Goal: Task Accomplishment & Management: Use online tool/utility

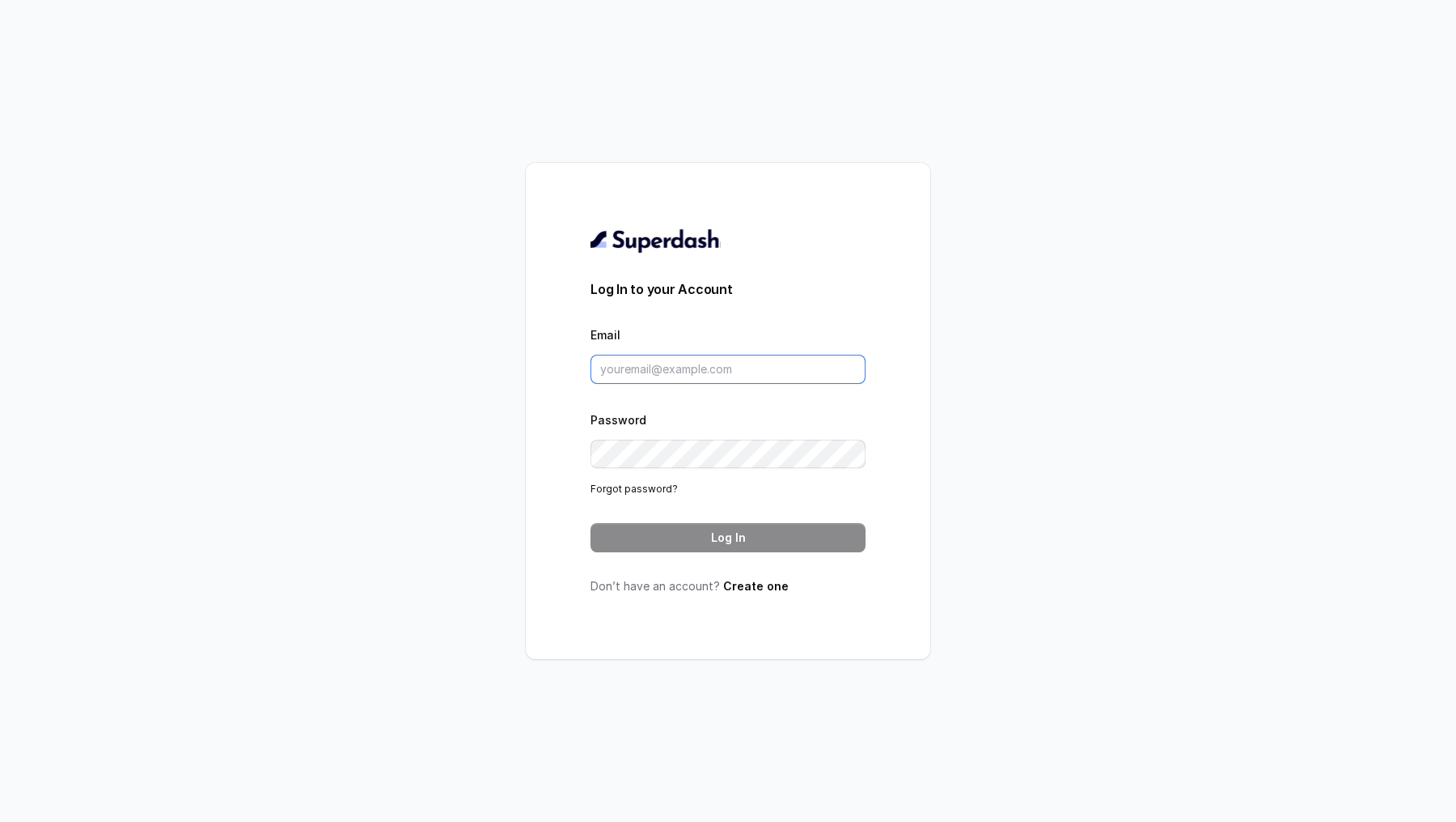
click at [639, 377] on input "Email" at bounding box center [728, 368] width 275 height 29
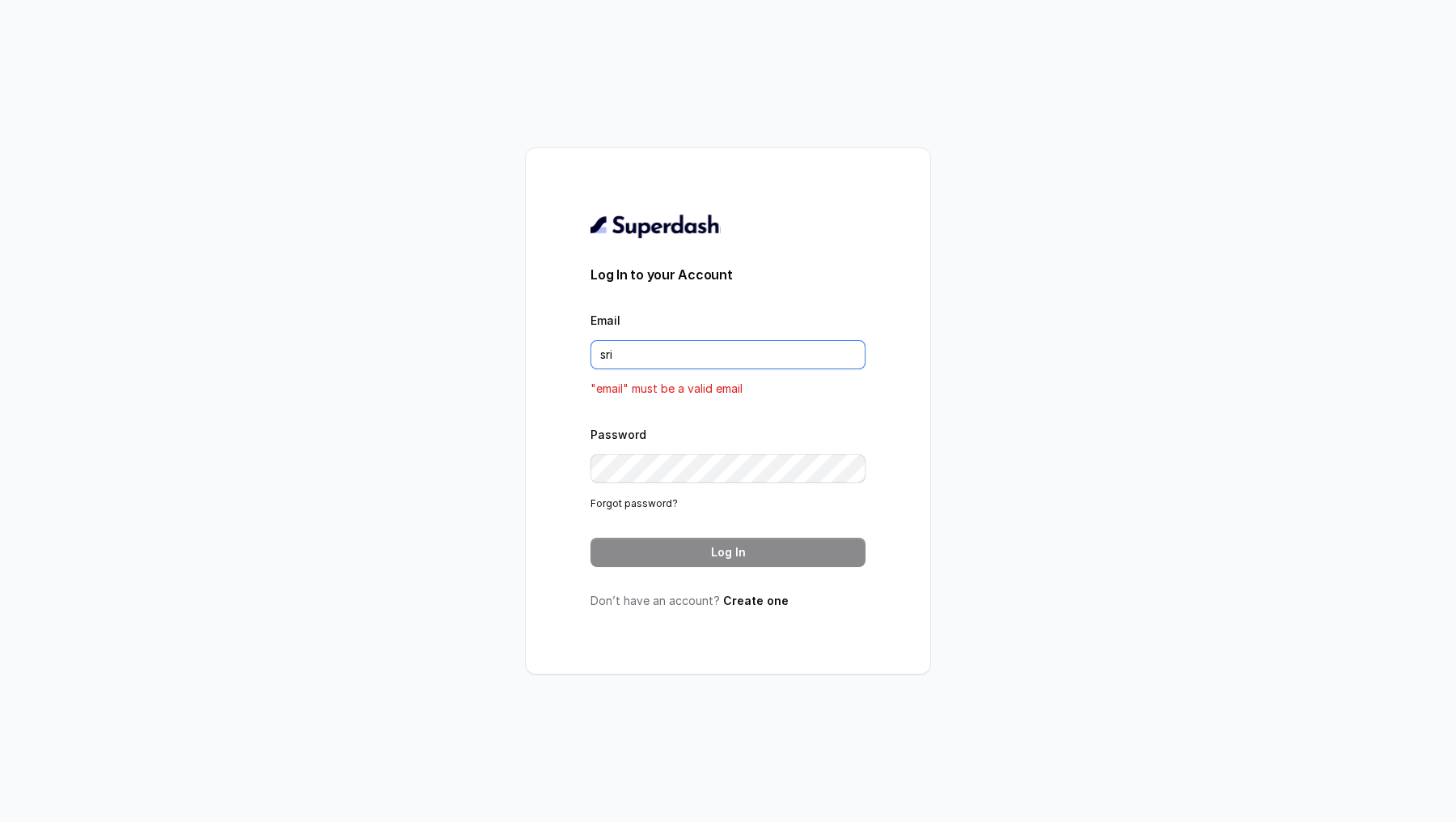
type input "[PERSON_NAME][EMAIL_ADDRESS][PERSON_NAME][DOMAIN_NAME]"
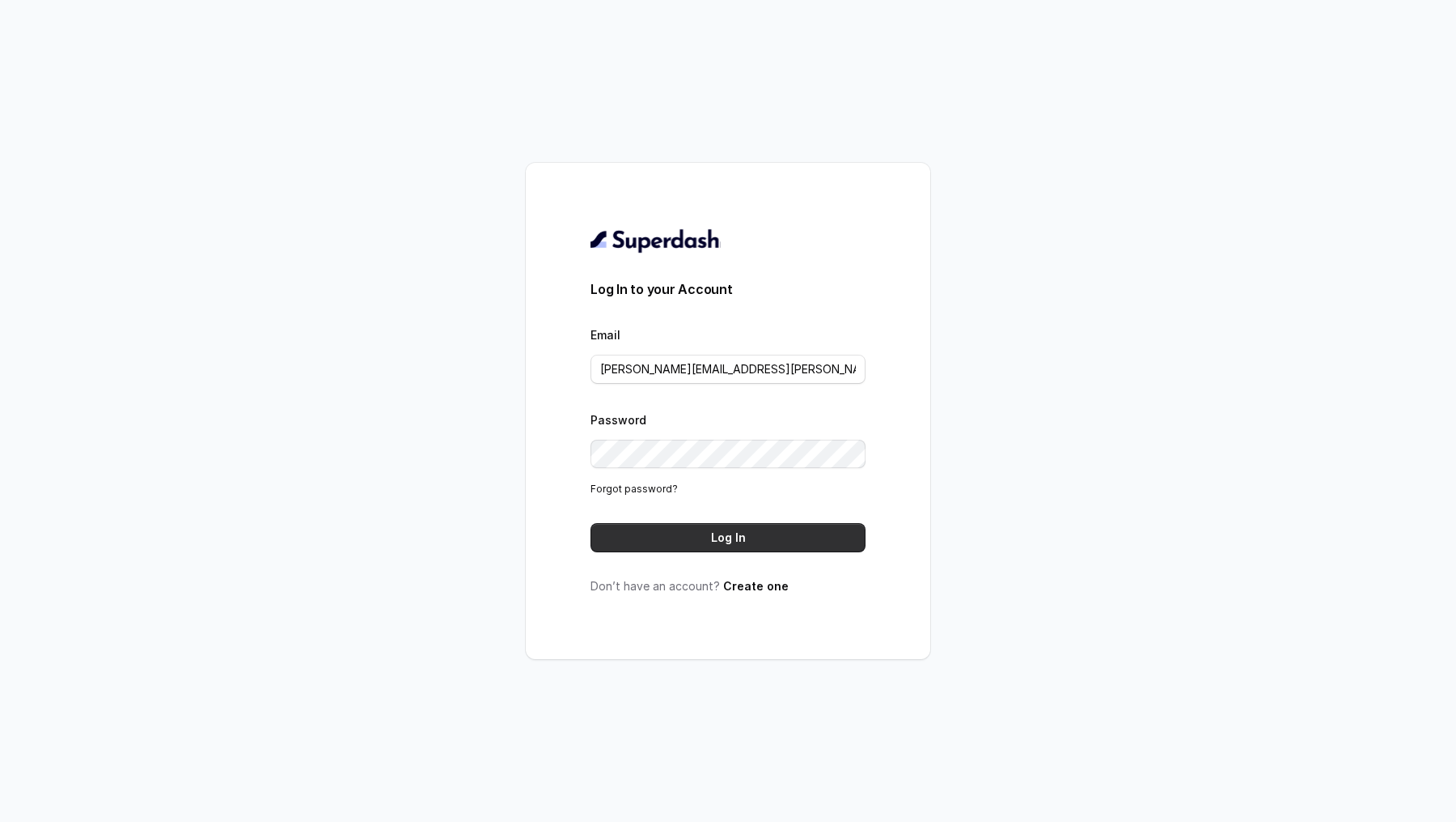
click at [702, 541] on button "Log In" at bounding box center [728, 537] width 275 height 29
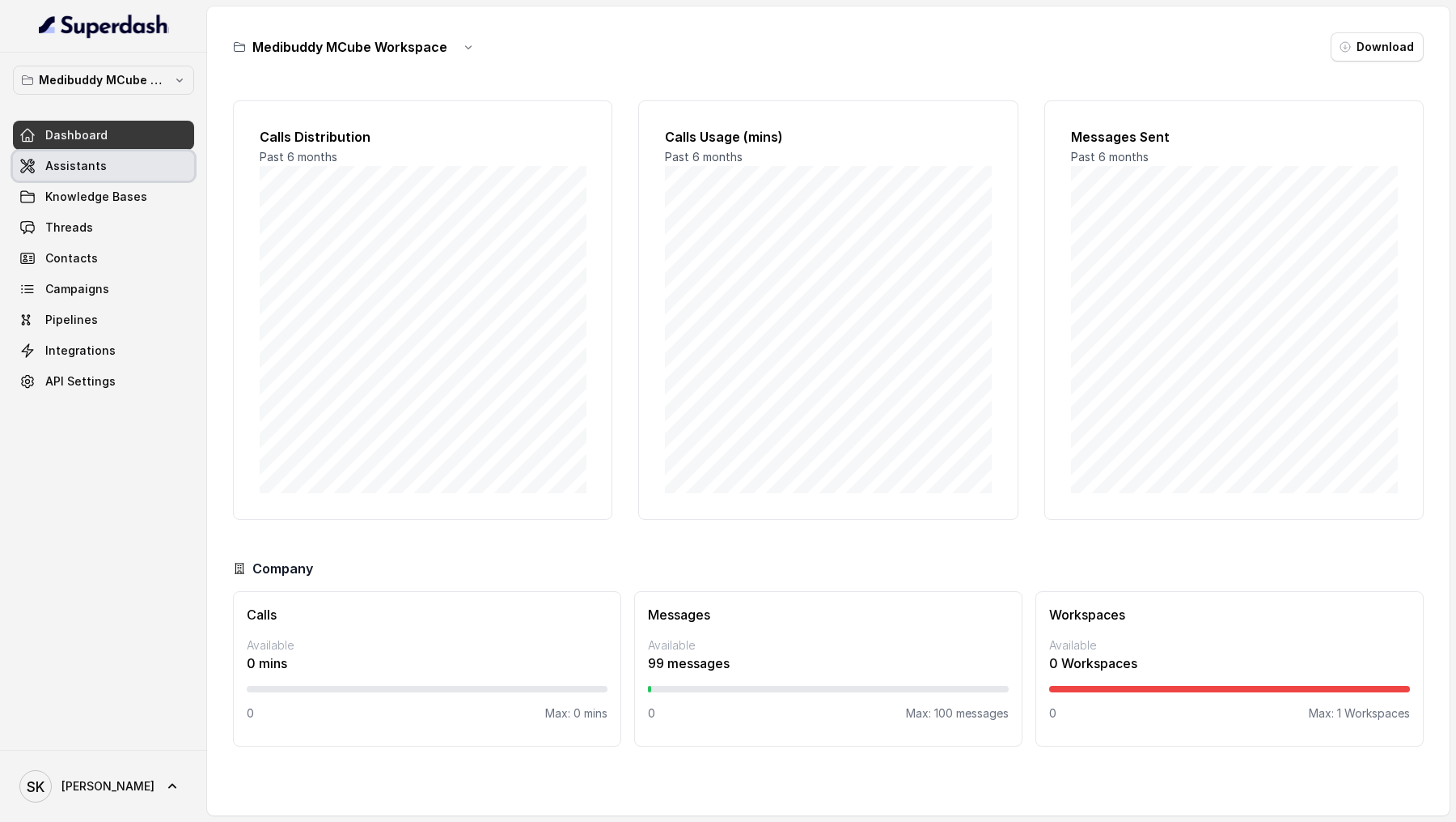
click at [49, 174] on link "Assistants" at bounding box center [103, 165] width 181 height 29
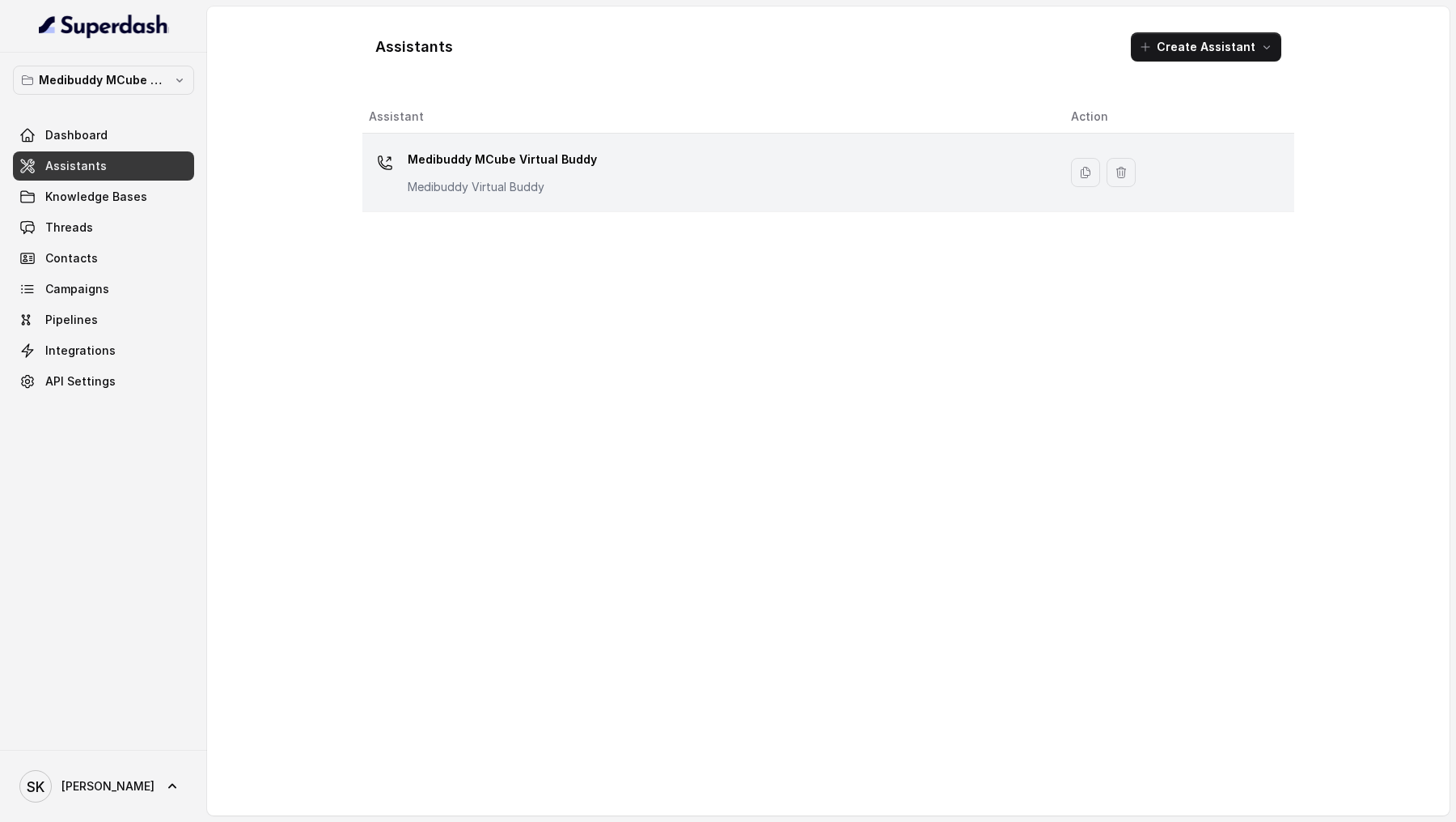
click at [614, 185] on div "Medibuddy MCube Virtual Buddy Medibuddy Virtual Buddy" at bounding box center [707, 172] width 676 height 52
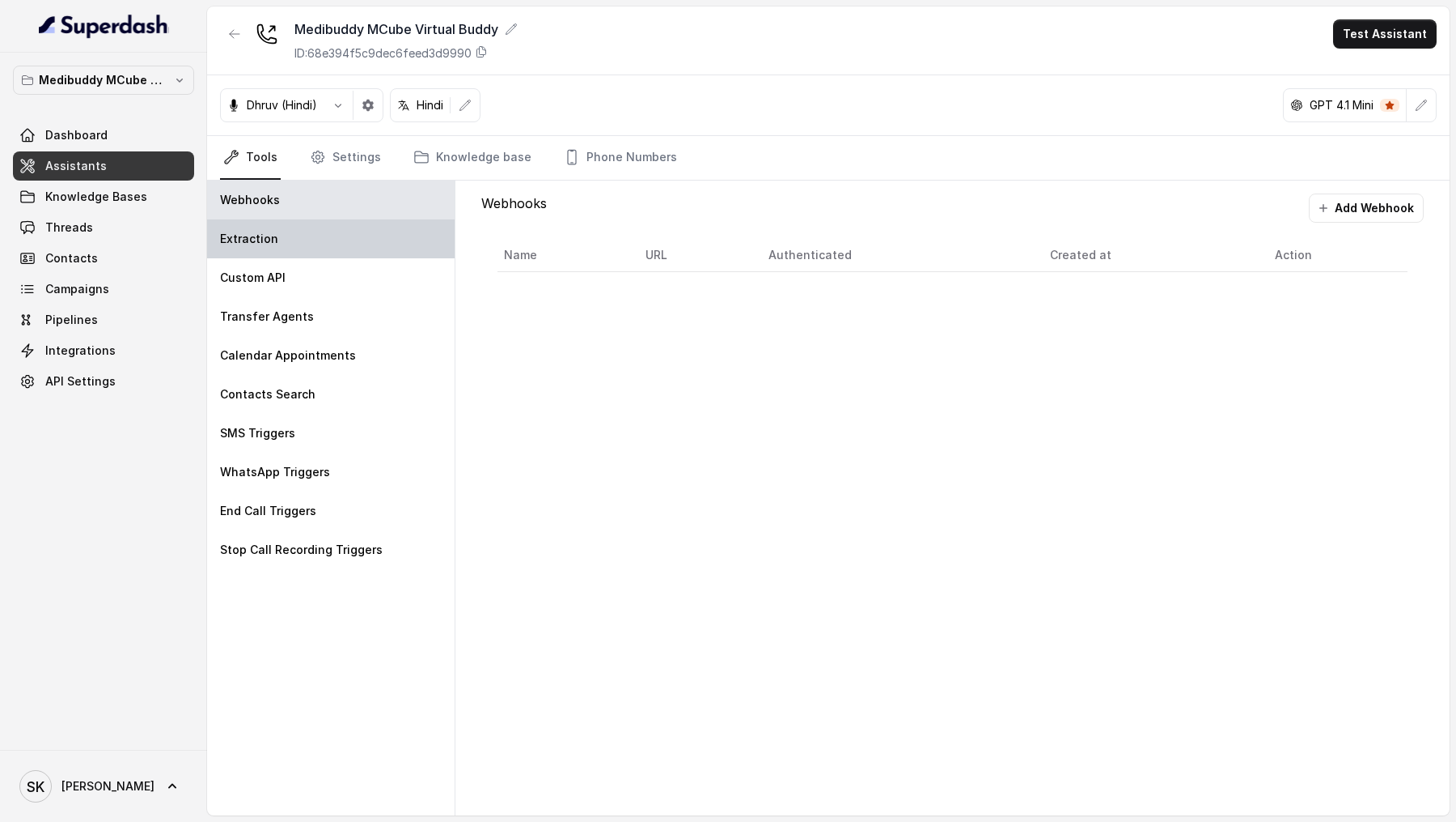
click at [319, 238] on div "Extraction" at bounding box center [331, 238] width 247 height 38
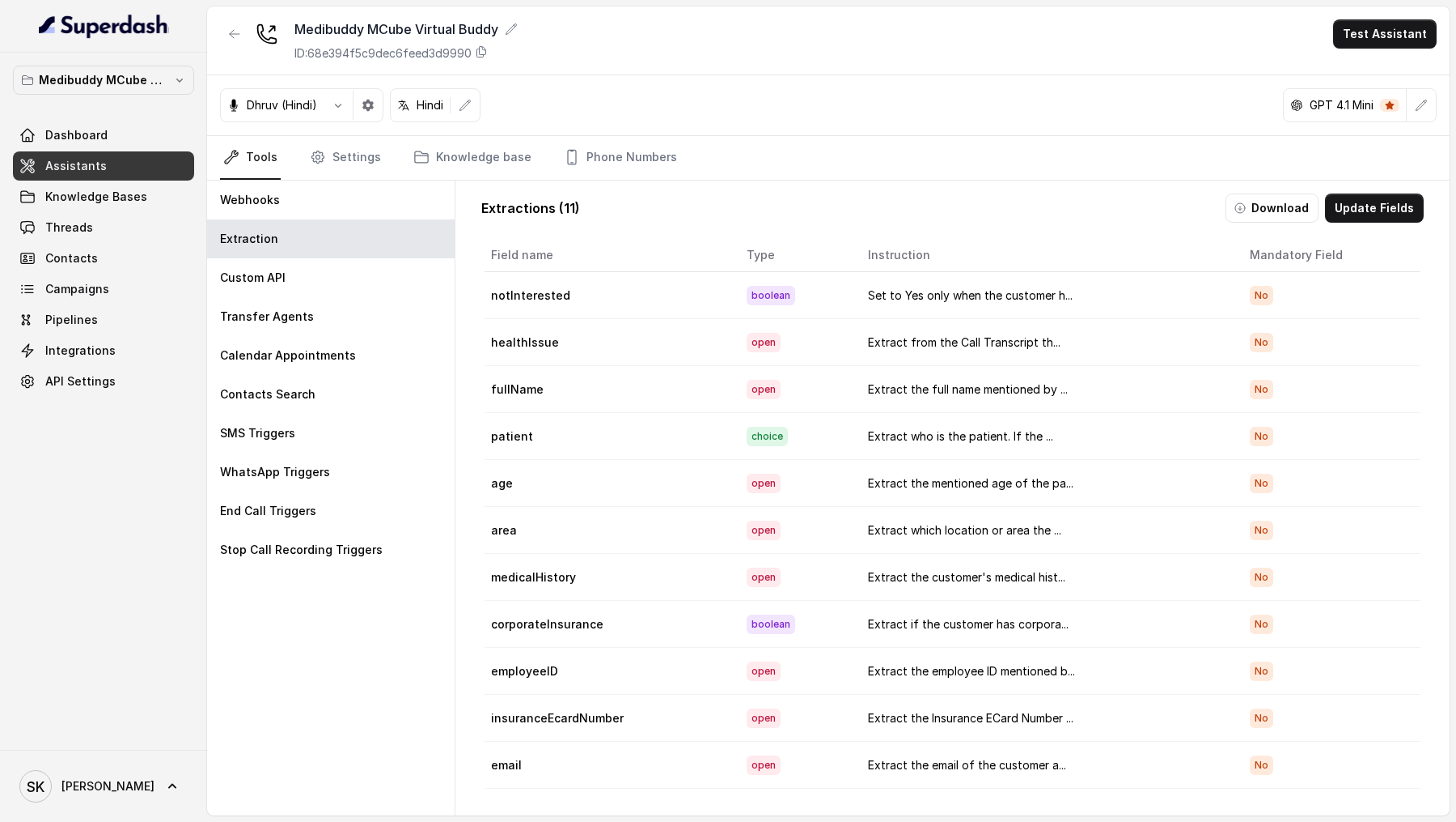
click at [1374, 217] on button "Update Fields" at bounding box center [1374, 207] width 98 height 29
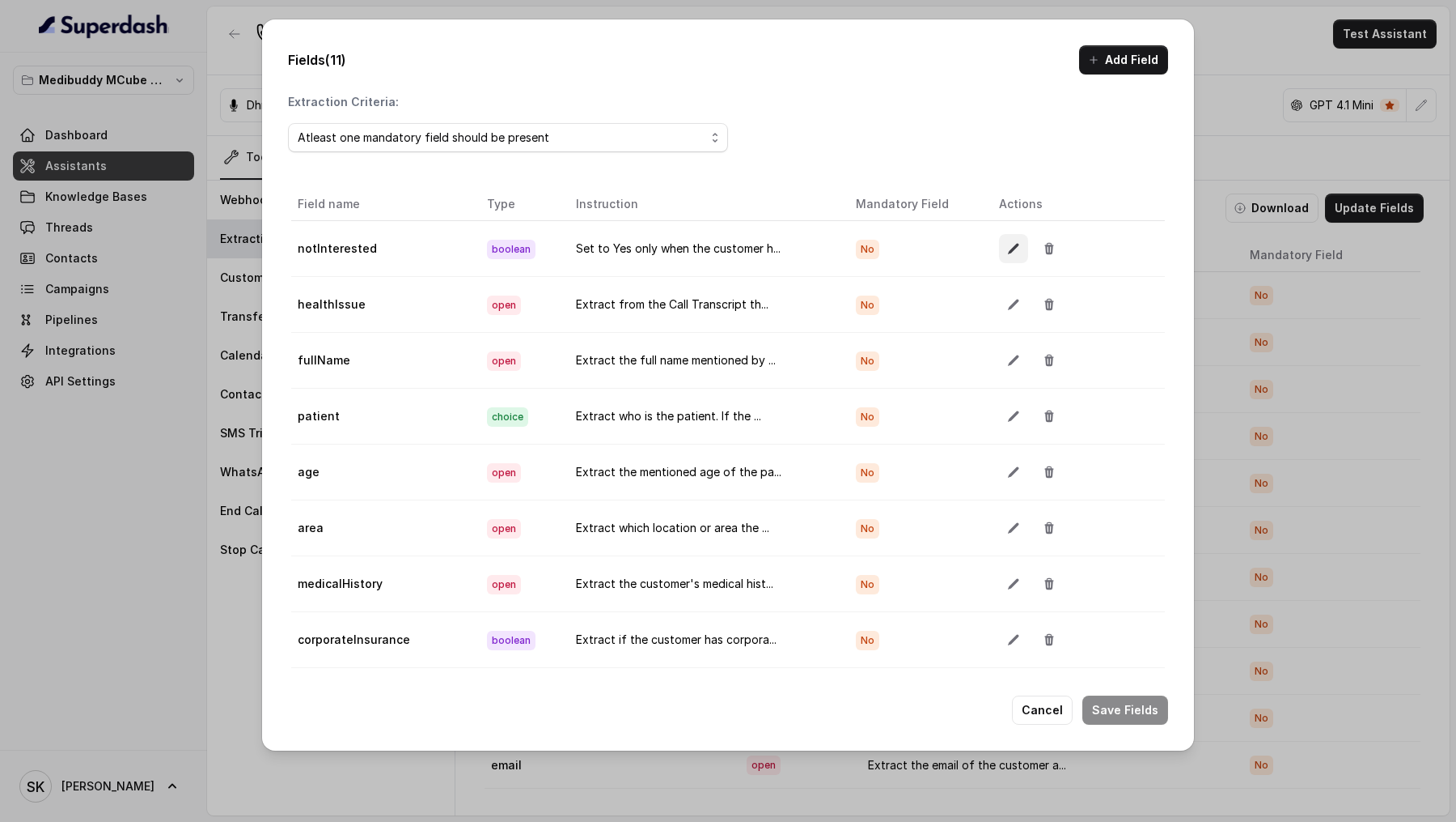
click at [1009, 256] on button "button" at bounding box center [1014, 248] width 29 height 29
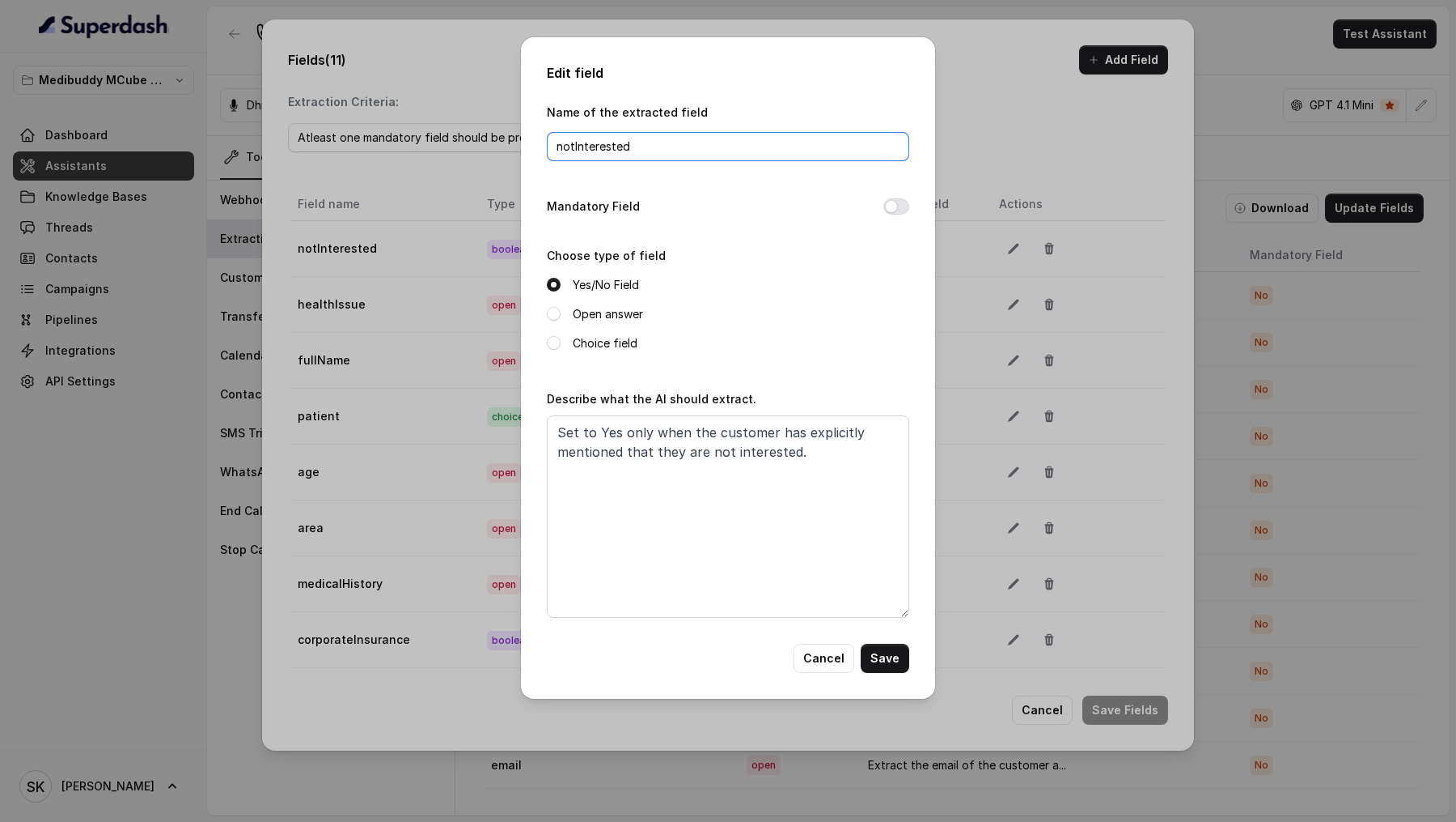
click at [622, 142] on input "notInterested" at bounding box center [728, 146] width 363 height 29
click at [680, 471] on textarea "Set to Yes only when the customer has explicitly mentioned that they are not in…" at bounding box center [728, 516] width 363 height 202
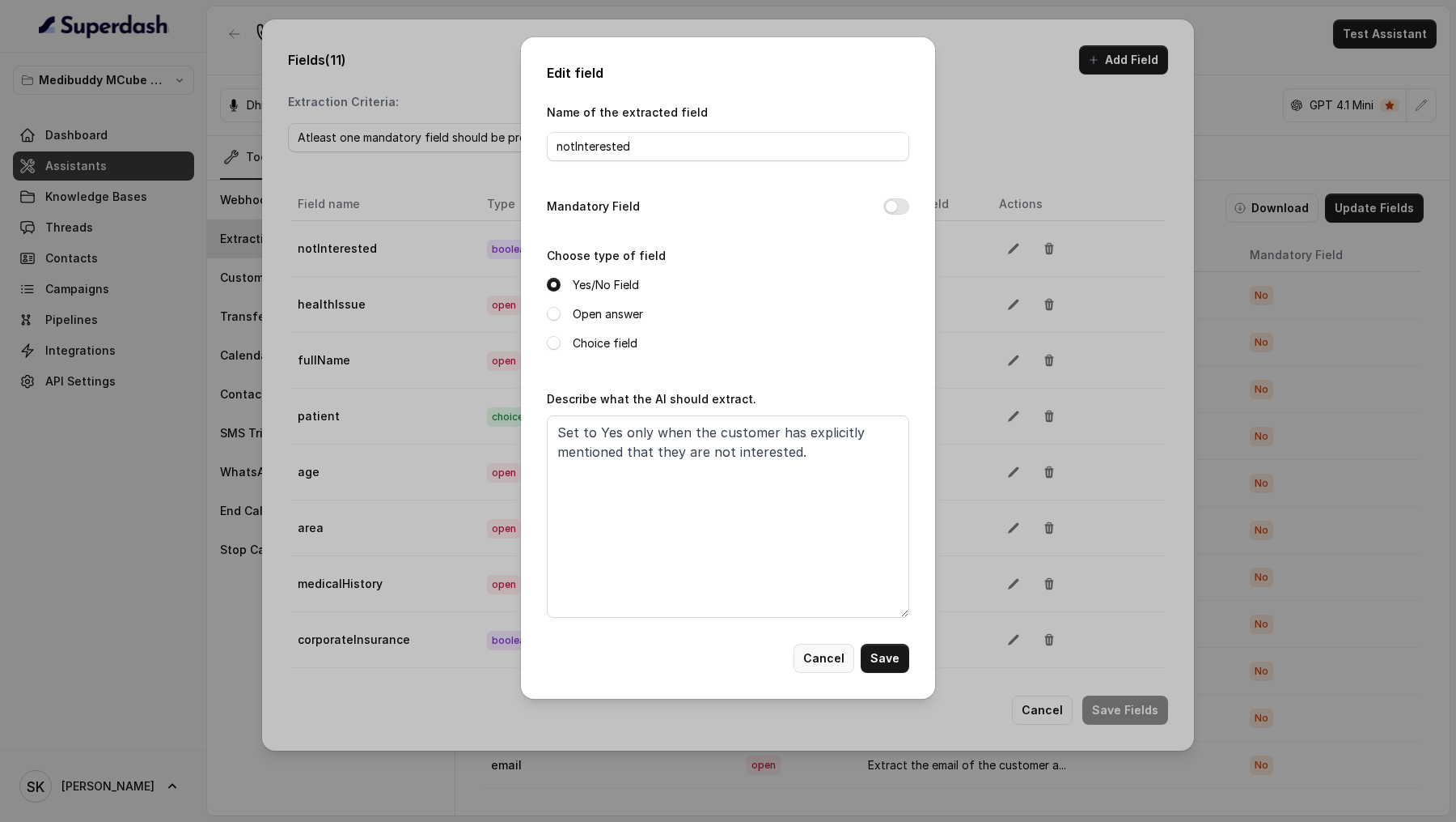
click at [833, 667] on button "Cancel" at bounding box center [824, 658] width 61 height 29
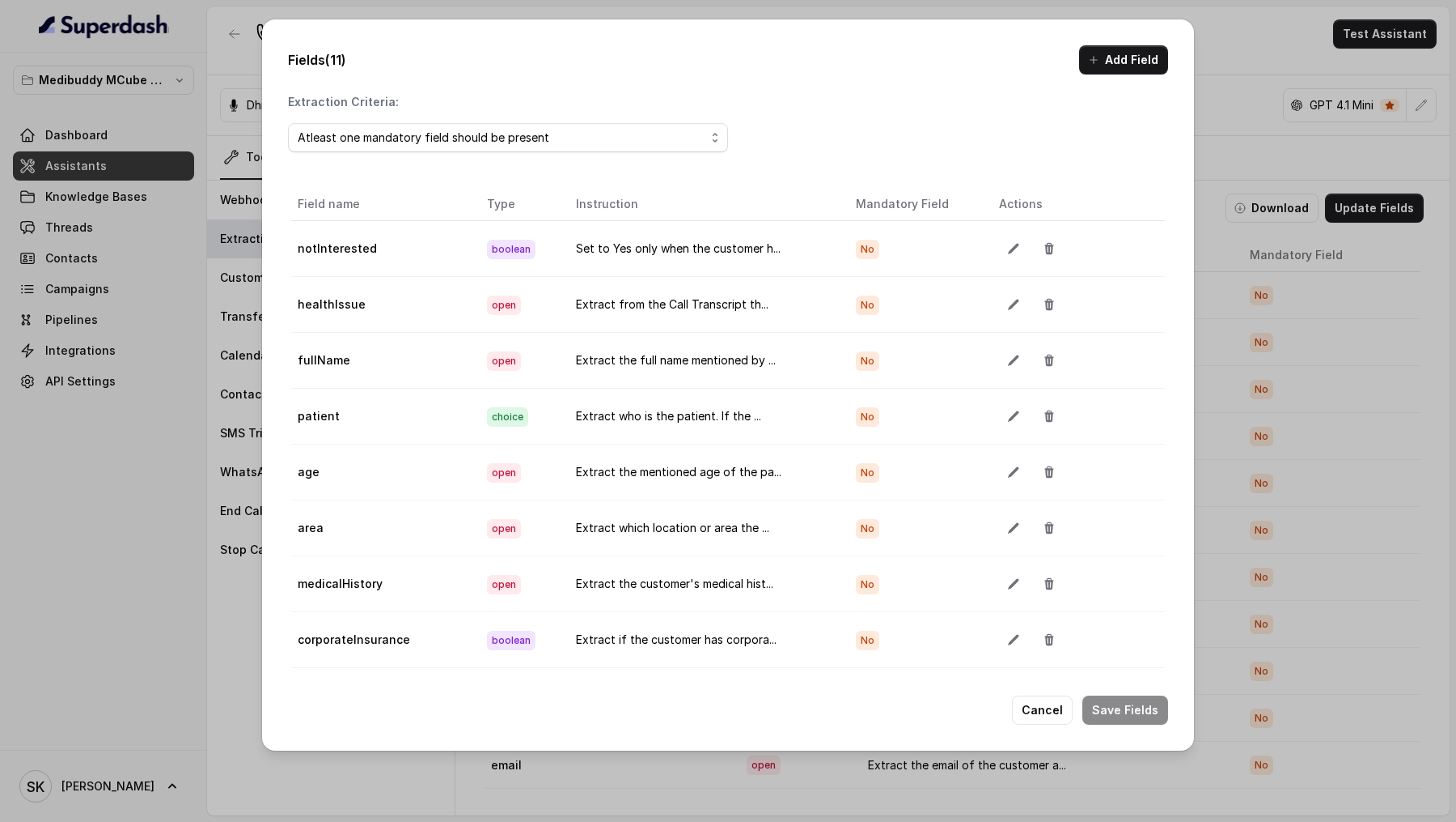
click at [1008, 306] on icon "button" at bounding box center [1013, 305] width 10 height 10
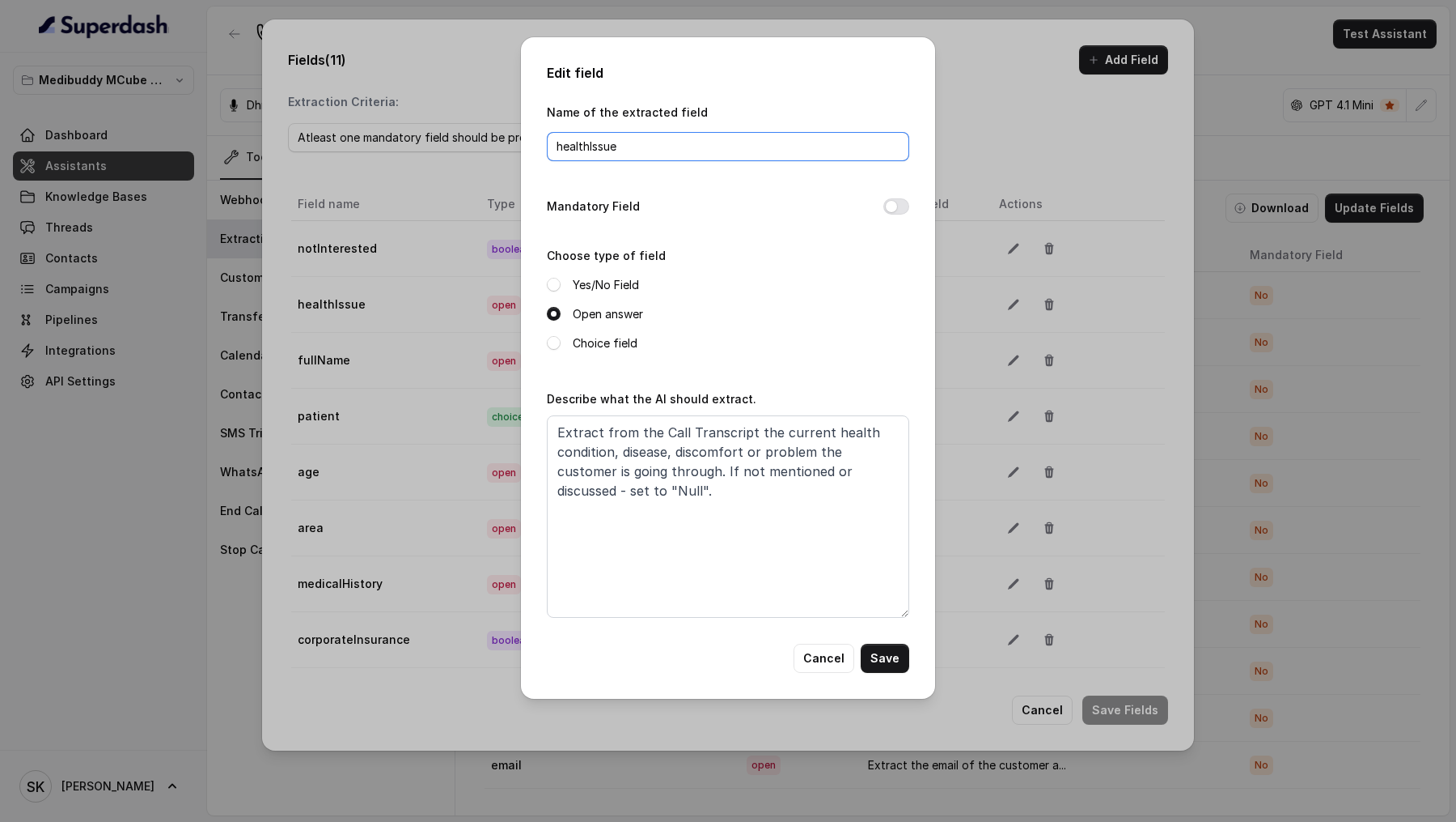
click at [691, 142] on input "healthIssue" at bounding box center [728, 146] width 363 height 29
click at [613, 484] on textarea "Extract from the Call Transcript the current health condition, disease, discomf…" at bounding box center [728, 516] width 363 height 202
click at [815, 661] on button "Cancel" at bounding box center [824, 658] width 61 height 29
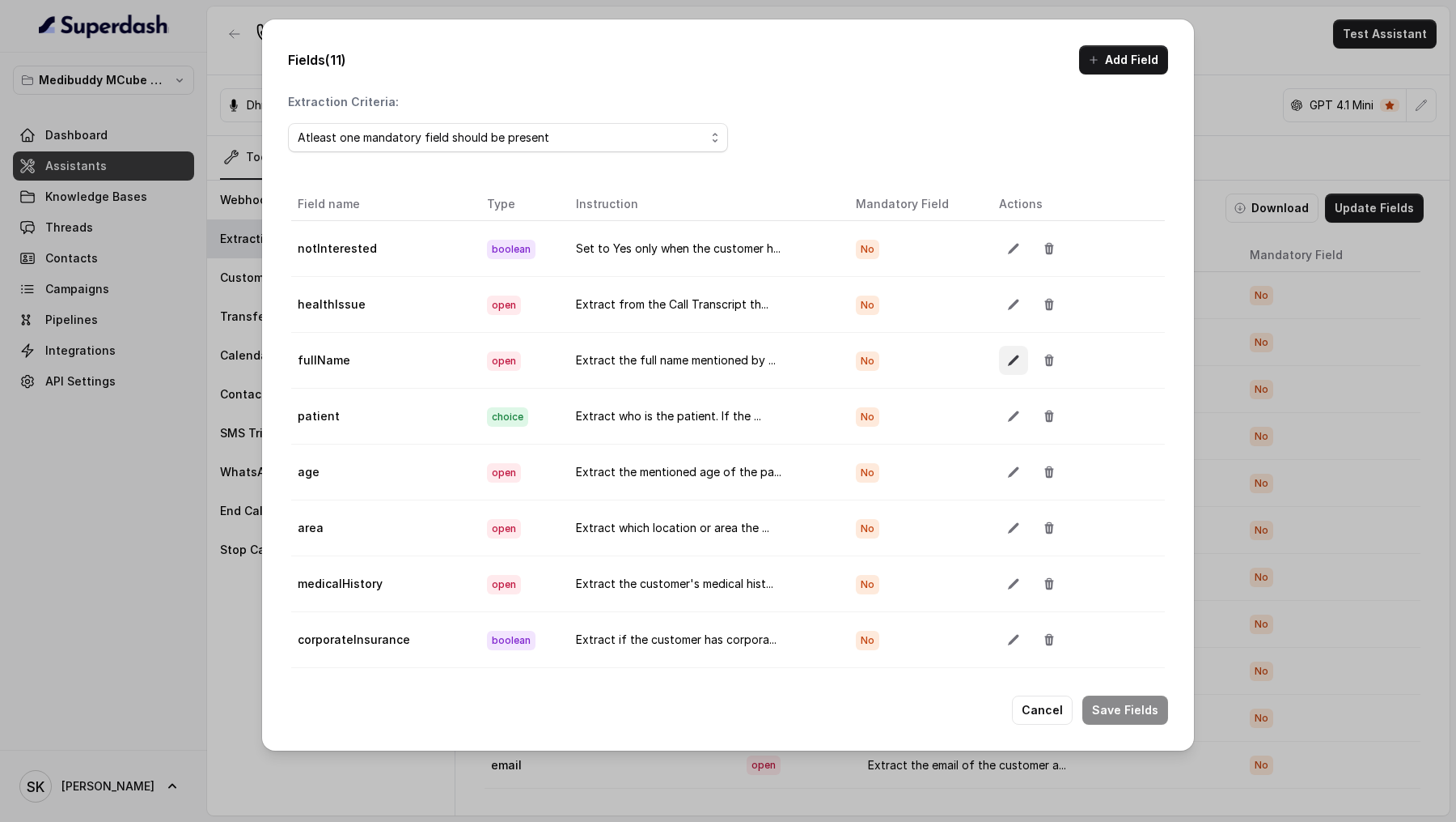
click at [1011, 366] on button "button" at bounding box center [1014, 360] width 29 height 29
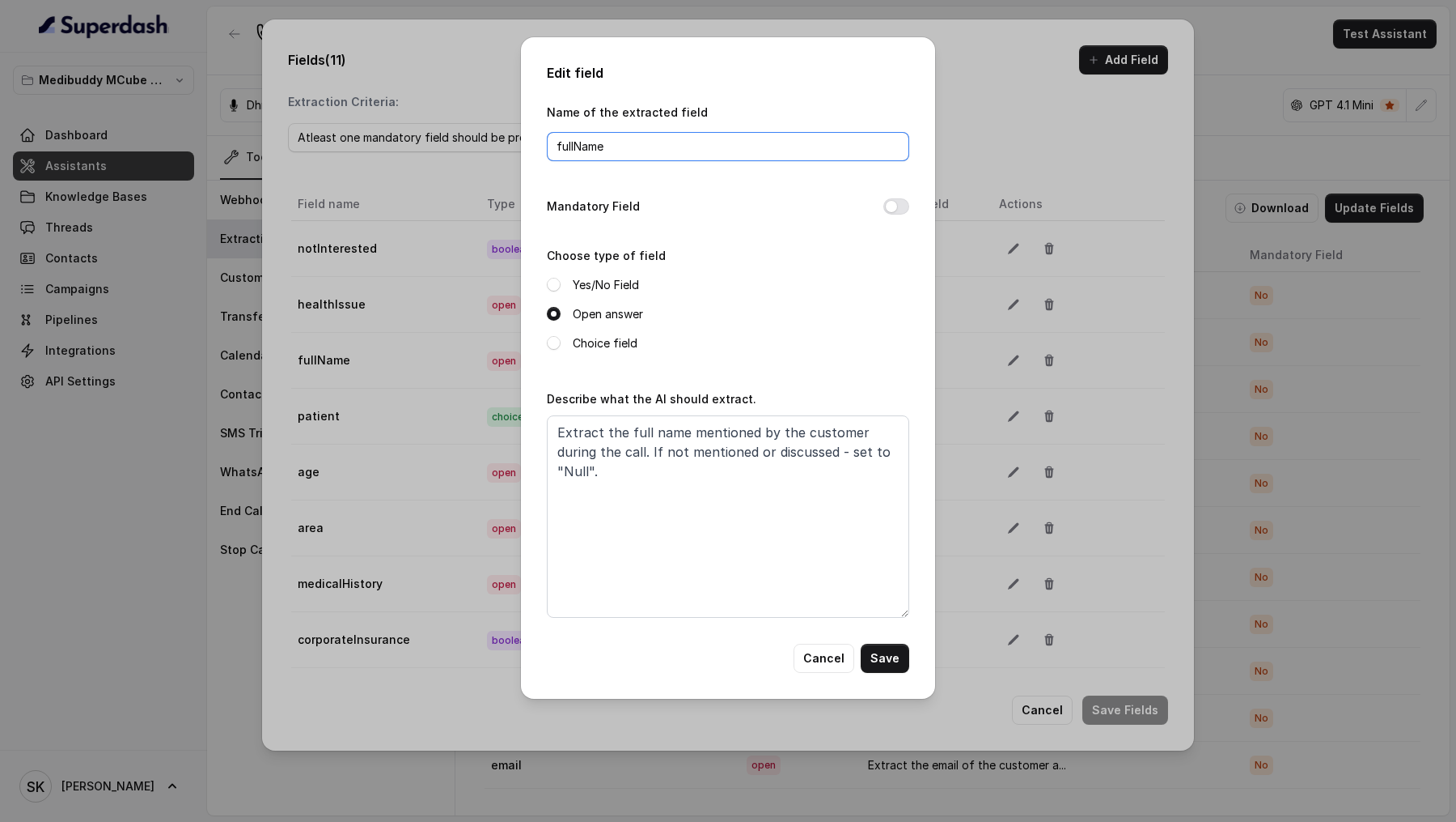
click at [708, 151] on input "fullName" at bounding box center [728, 146] width 363 height 29
click at [881, 475] on textarea "Extract the full name mentioned by the customer during the call. If not mention…" at bounding box center [728, 516] width 363 height 202
click at [811, 647] on button "Cancel" at bounding box center [824, 658] width 61 height 29
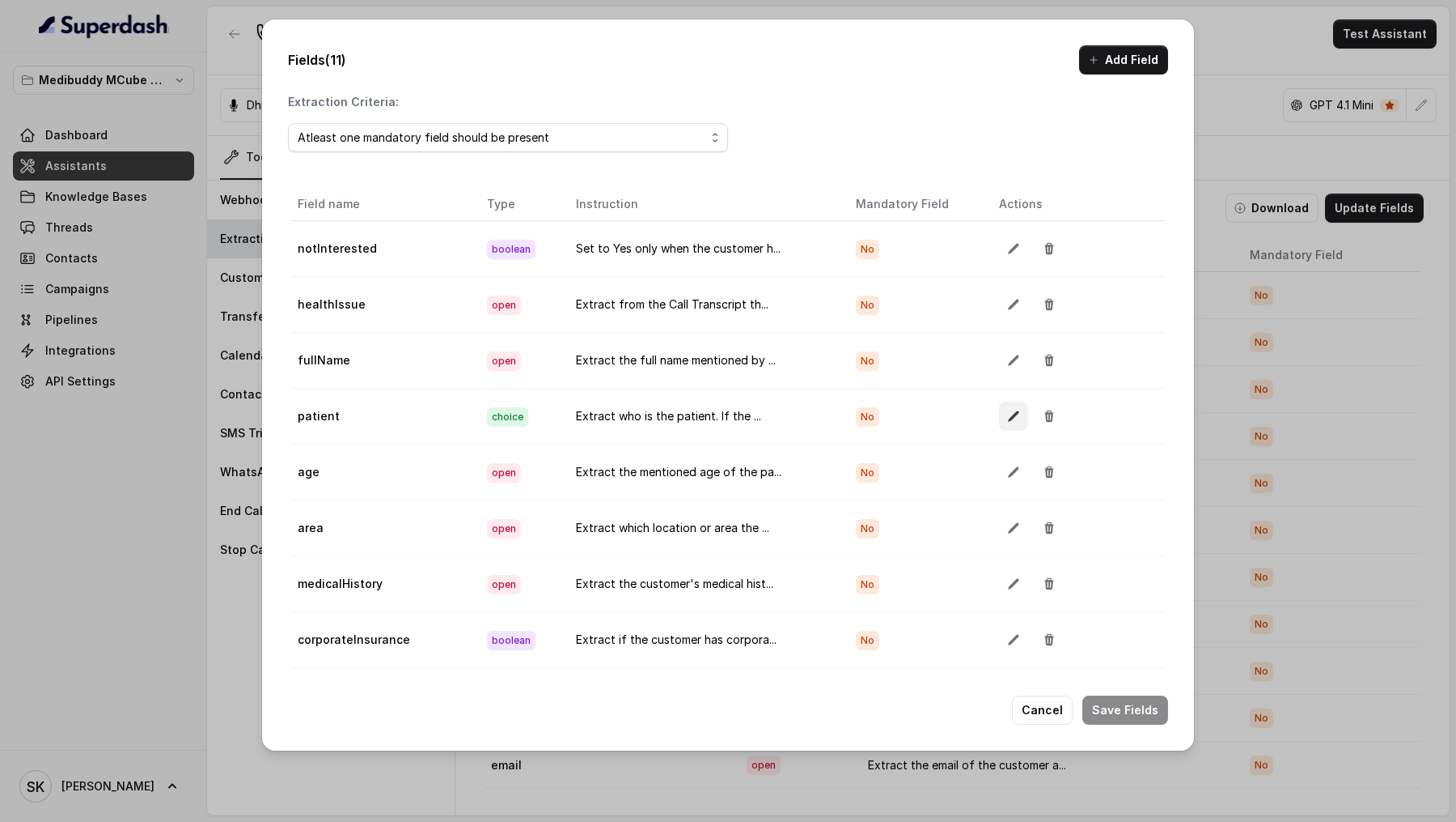
click at [1009, 423] on button "button" at bounding box center [1014, 415] width 29 height 29
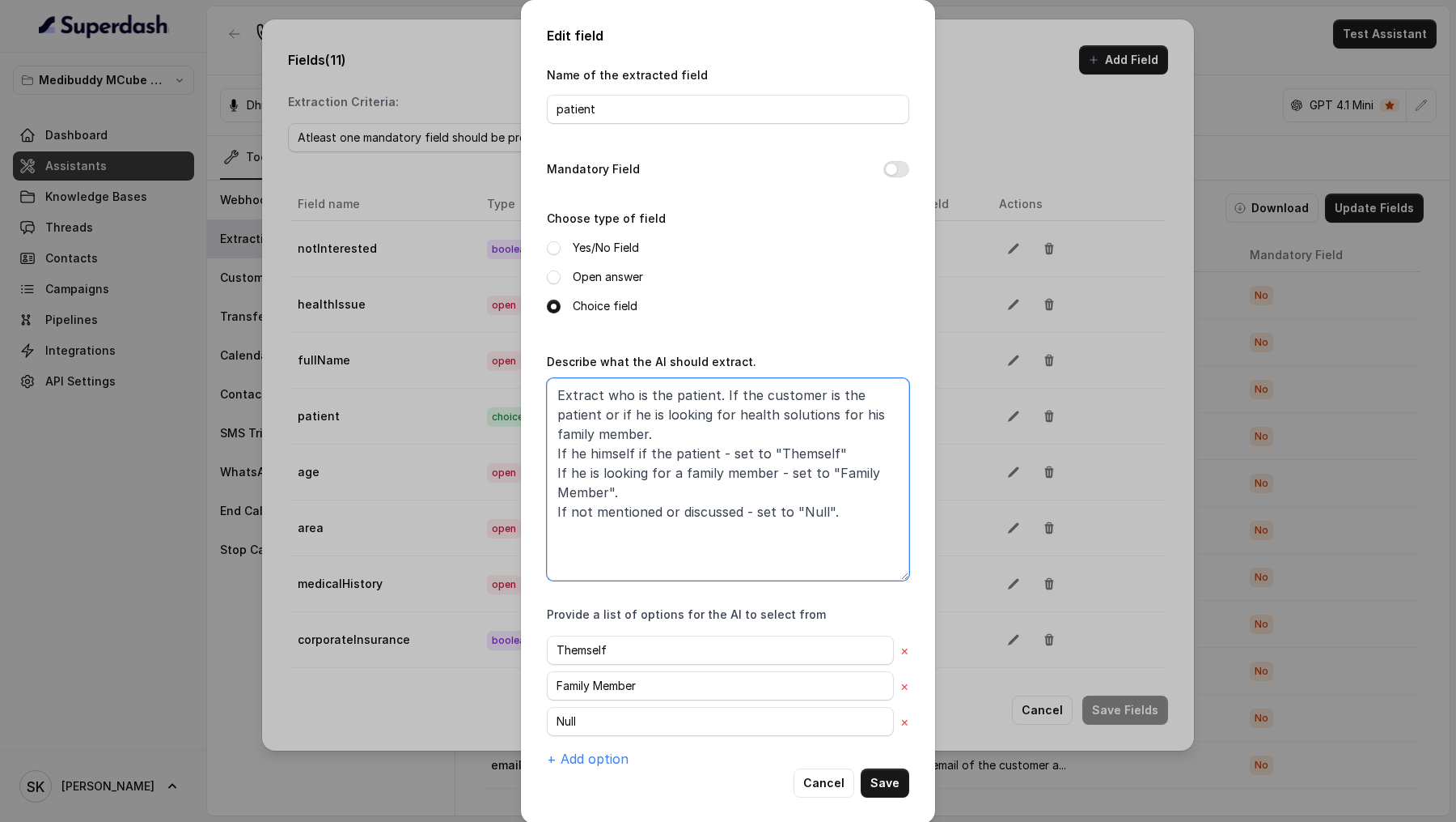
click at [720, 468] on textarea "Extract who is the patient. If the customer is the patient or if he is looking …" at bounding box center [728, 479] width 363 height 202
click at [636, 109] on input "patient" at bounding box center [728, 109] width 363 height 29
click at [631, 657] on input "Themself" at bounding box center [721, 650] width 347 height 29
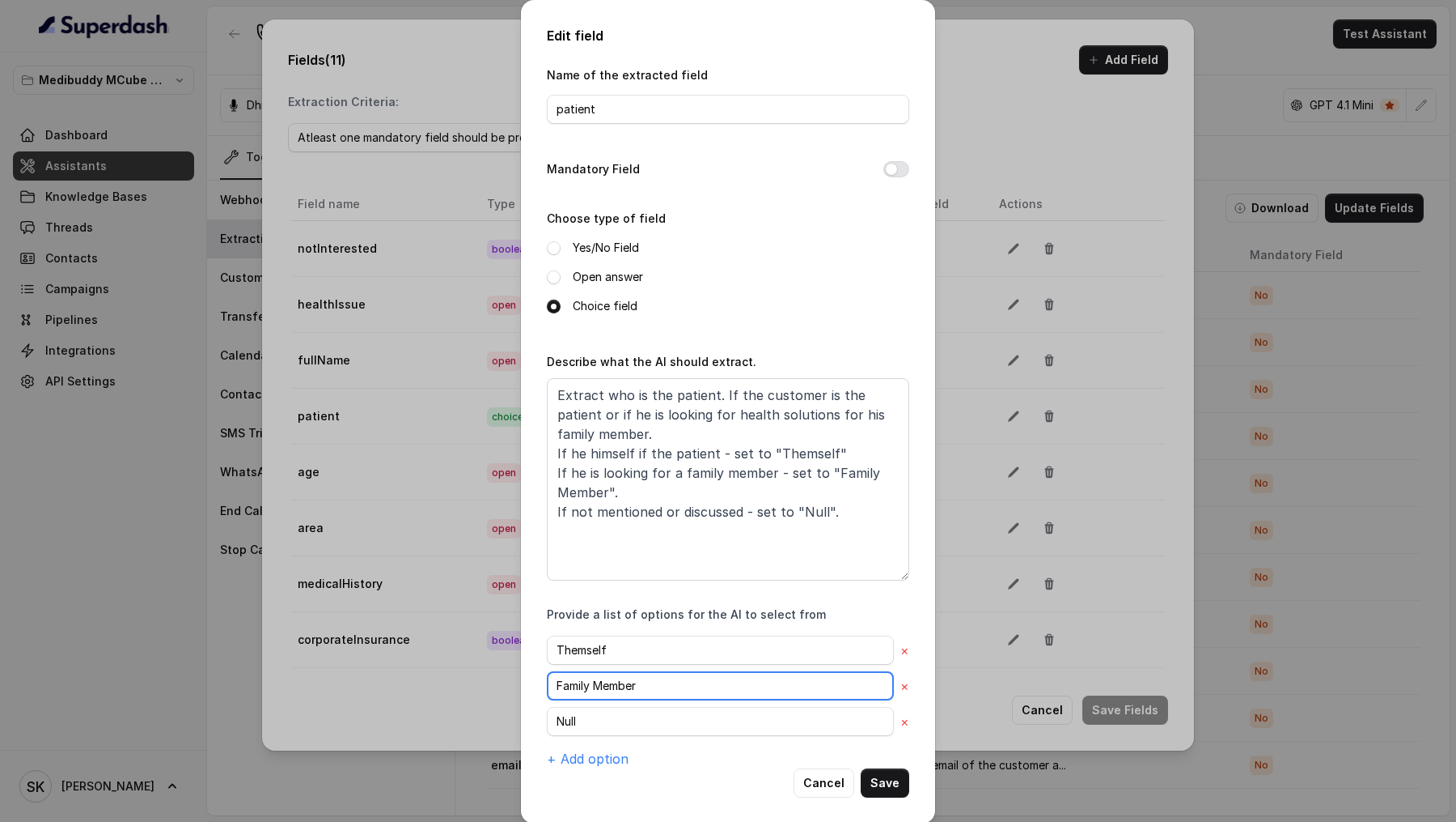
click at [628, 688] on input "Family Member" at bounding box center [721, 685] width 347 height 29
click at [655, 737] on div "Themself × Family Member × Null × + Add option" at bounding box center [728, 702] width 363 height 133
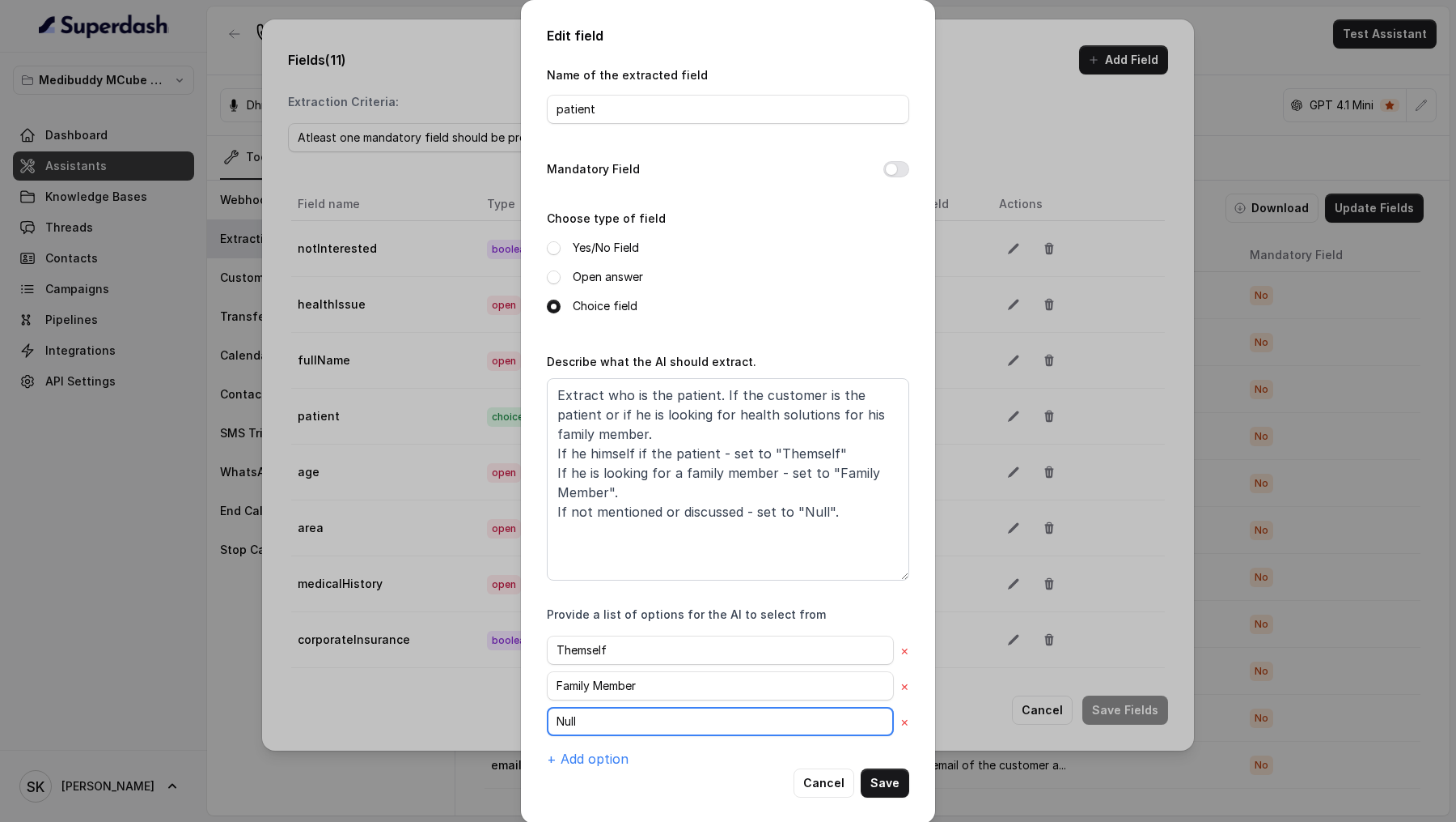
click at [667, 716] on input "Null" at bounding box center [721, 721] width 347 height 29
click at [820, 783] on button "Cancel" at bounding box center [824, 783] width 61 height 29
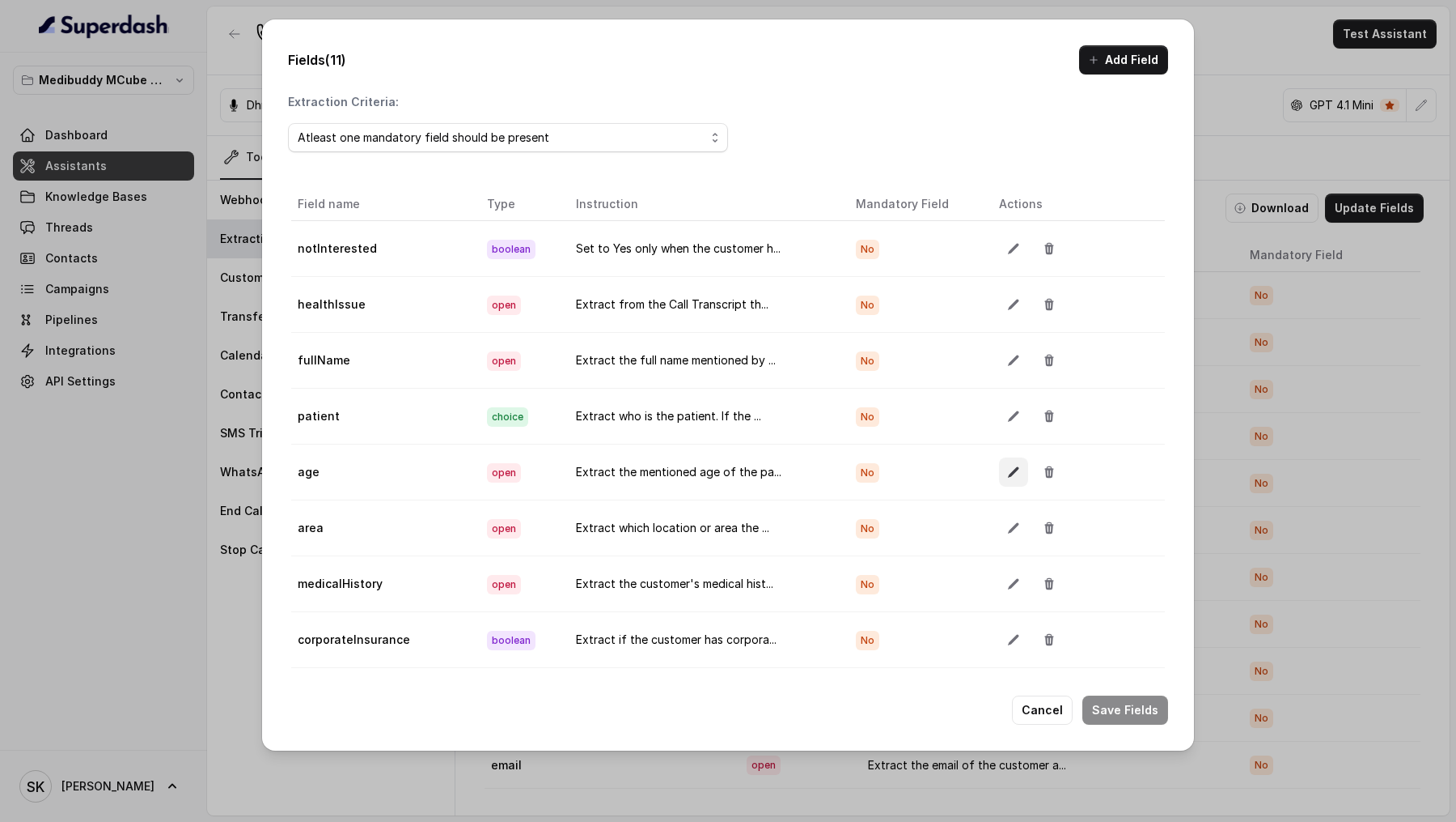
click at [1009, 466] on icon "button" at bounding box center [1014, 472] width 13 height 13
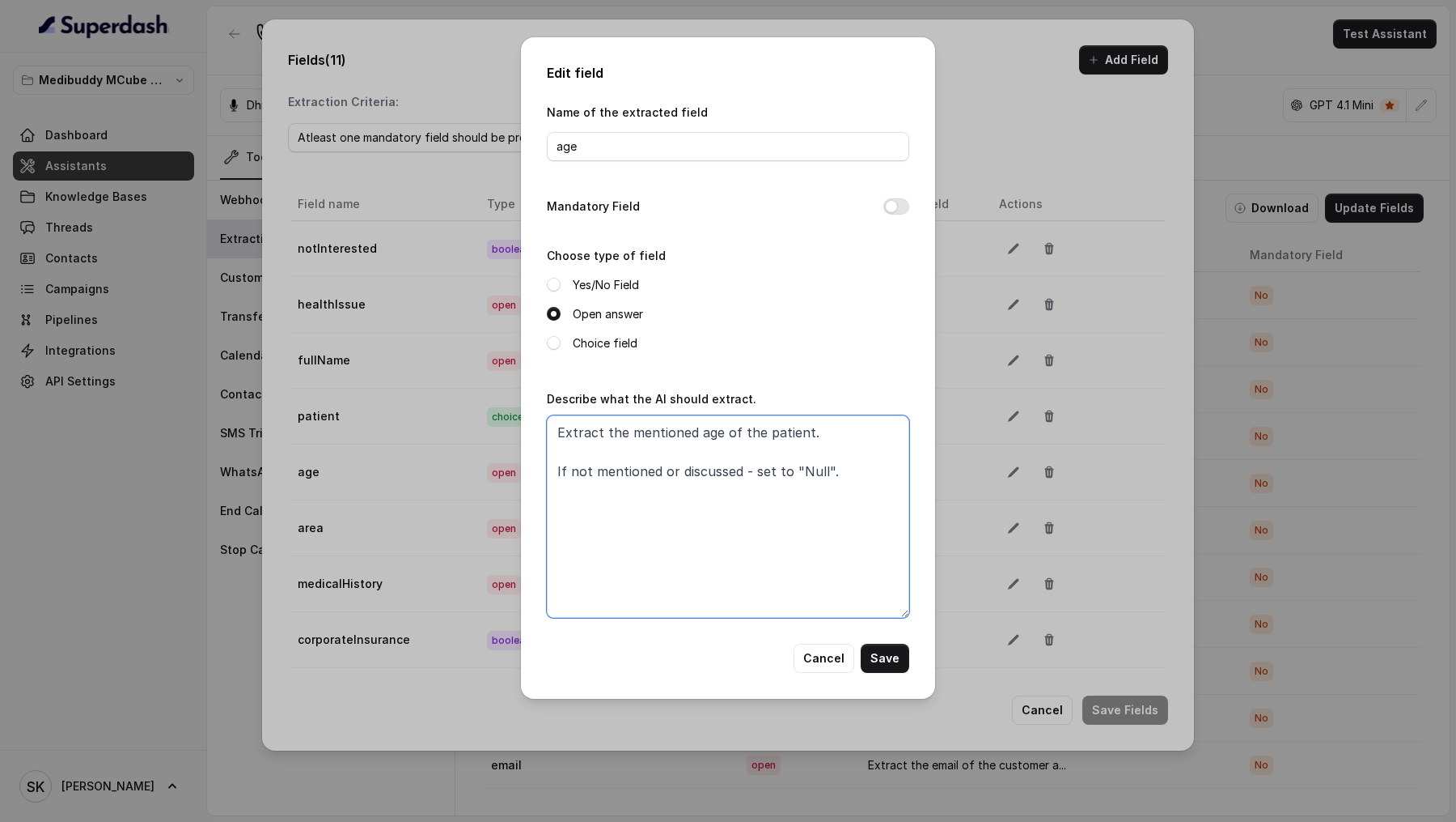
click at [812, 511] on textarea "Extract the mentioned age of the patient. If not mentioned or discussed - set t…" at bounding box center [728, 516] width 363 height 202
click at [814, 650] on button "Cancel" at bounding box center [824, 658] width 61 height 29
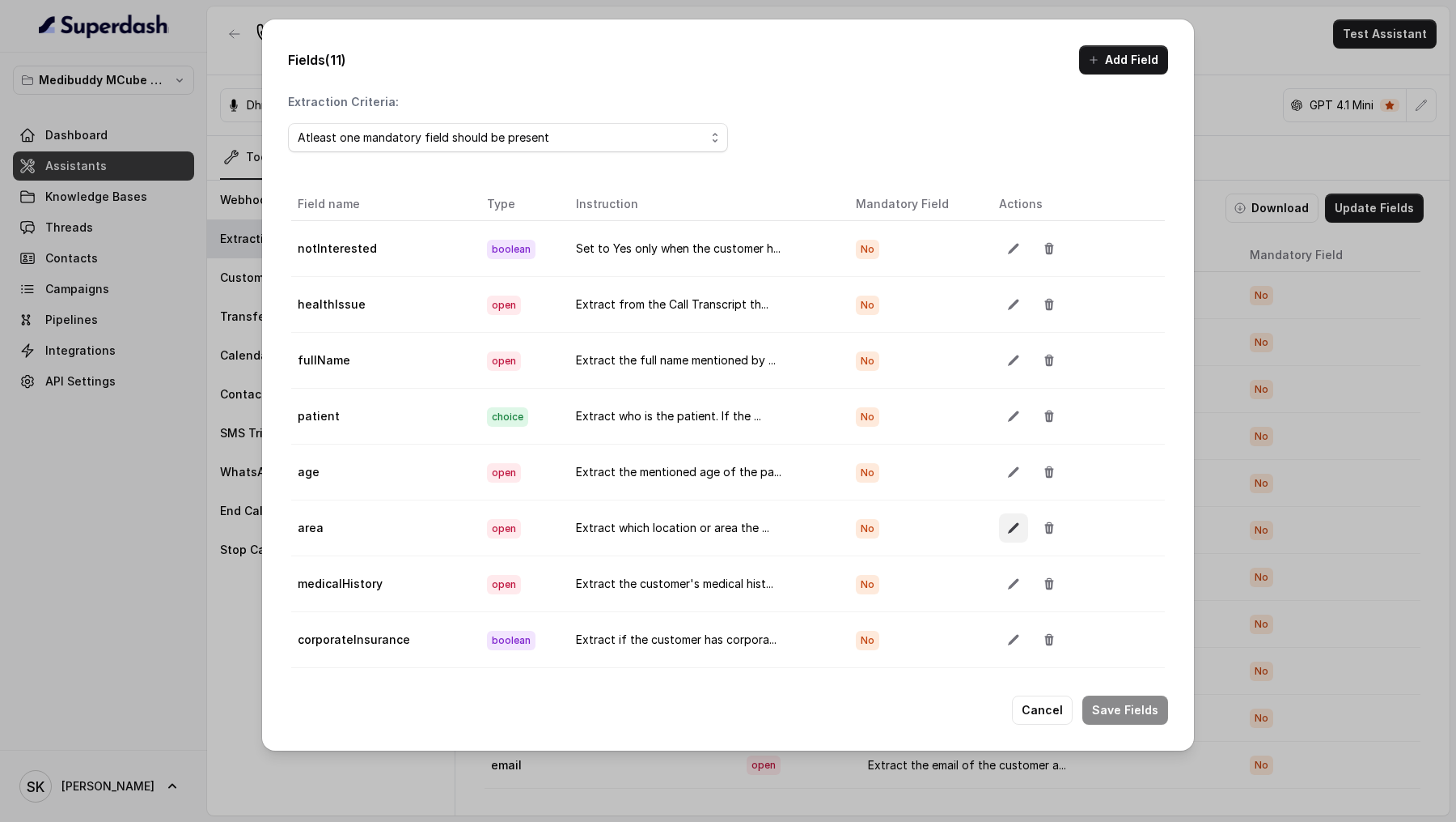
click at [1017, 521] on icon "button" at bounding box center [1014, 528] width 13 height 13
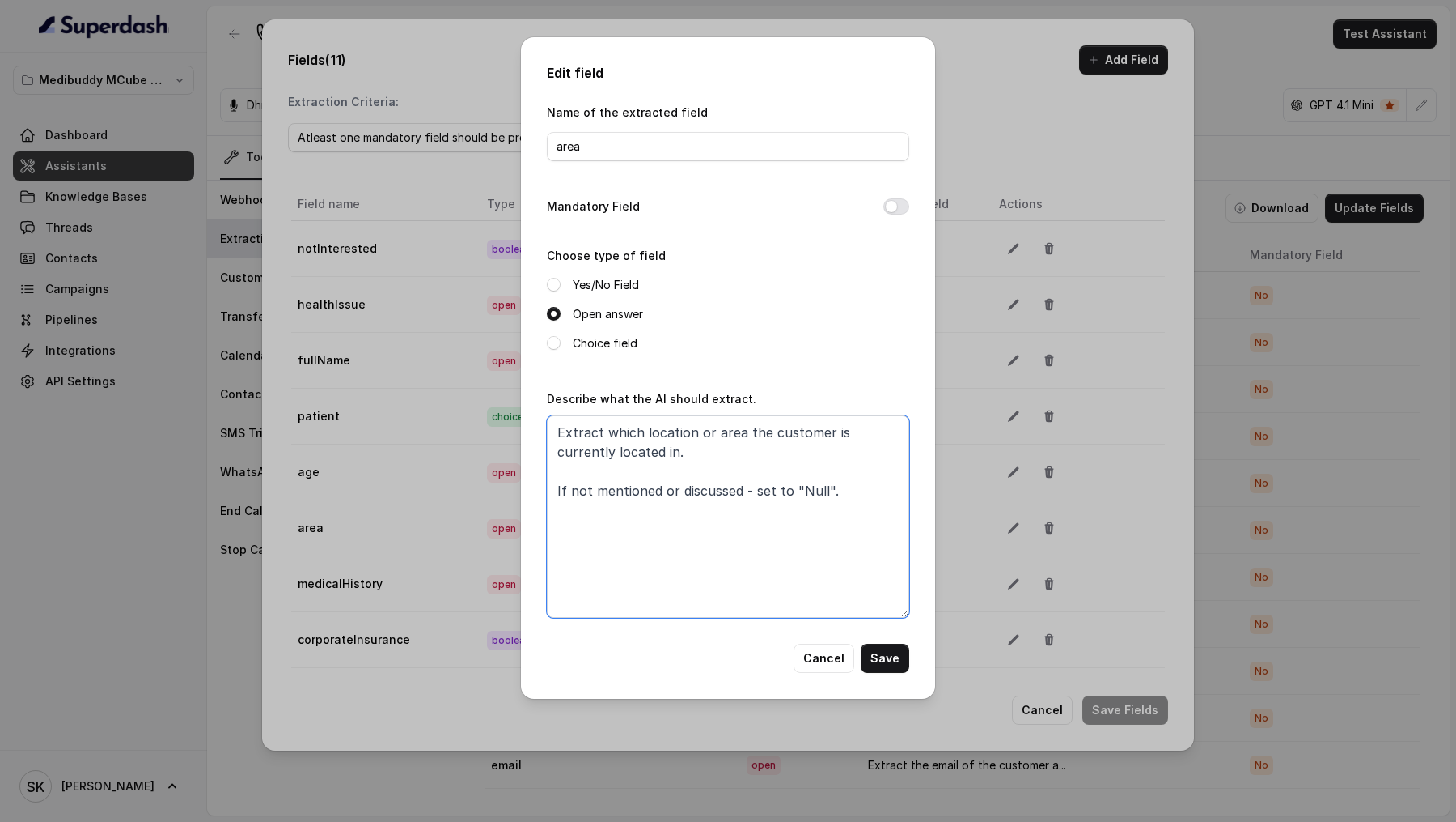
click at [768, 469] on textarea "Extract which location or area the customer is currently located in. If not men…" at bounding box center [728, 516] width 363 height 202
click at [820, 664] on button "Cancel" at bounding box center [824, 658] width 61 height 29
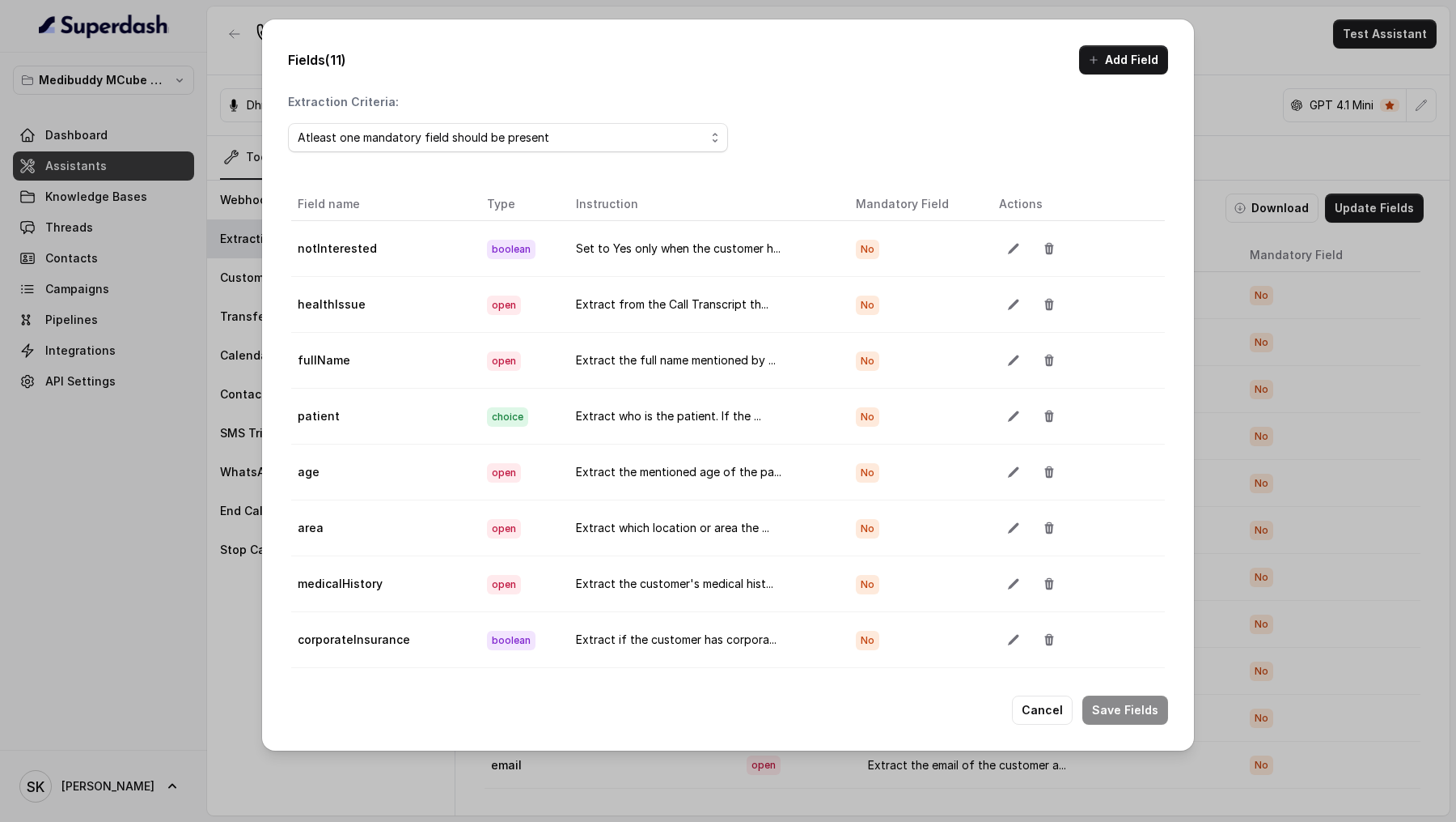
scroll to position [68, 0]
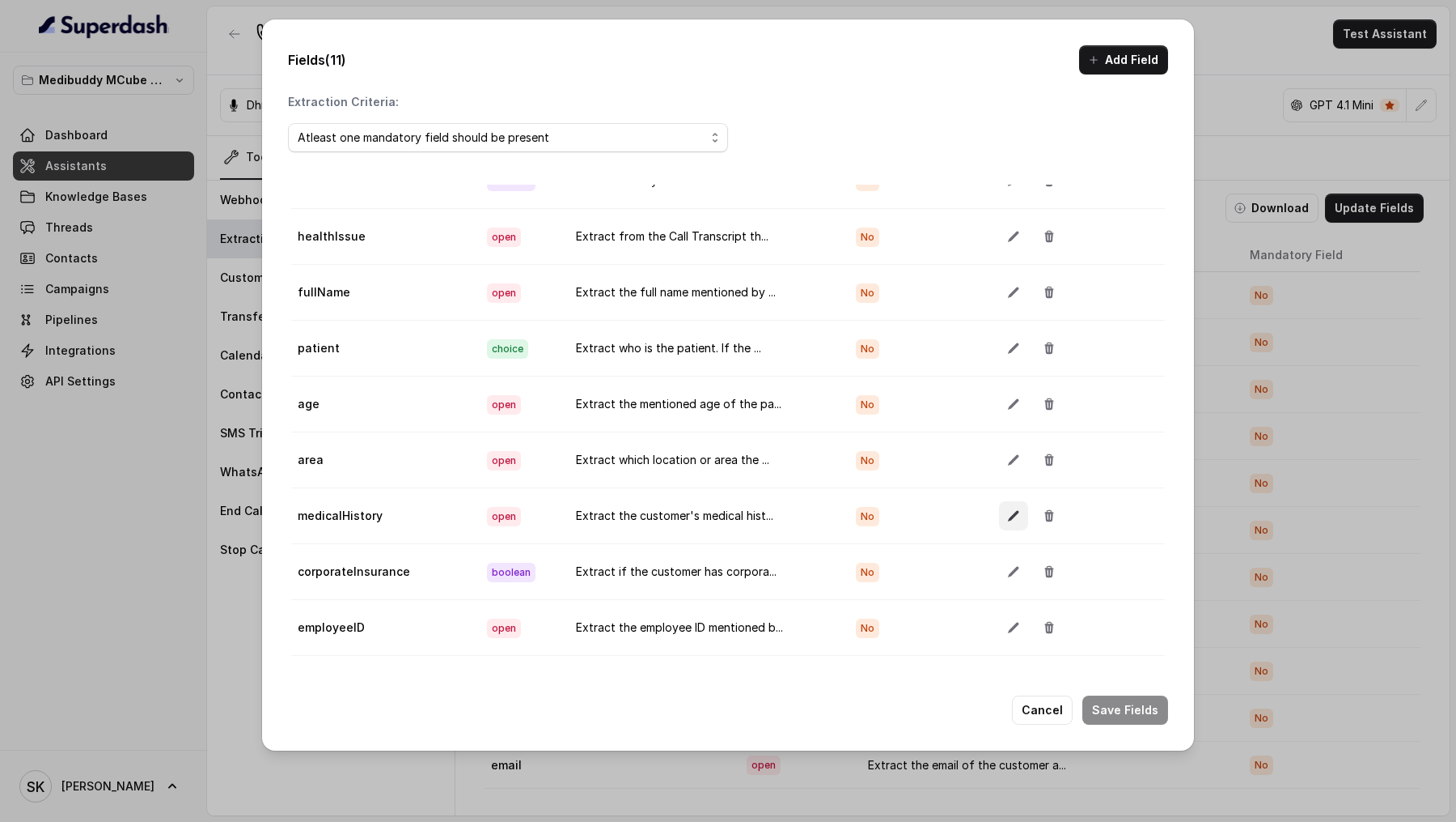
click at [1003, 512] on button "button" at bounding box center [1014, 516] width 29 height 29
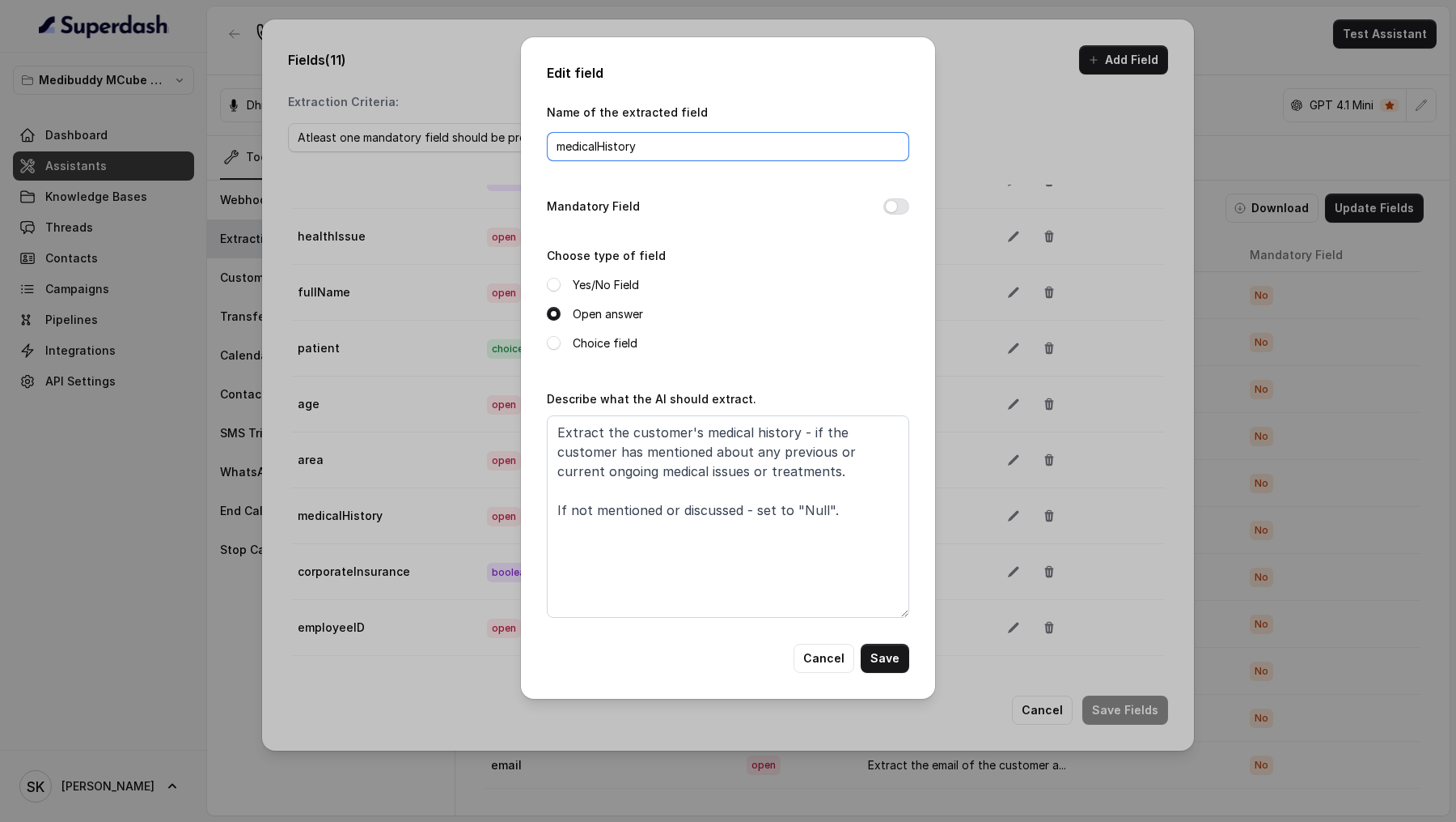
click at [726, 150] on input "medicalHistory" at bounding box center [728, 146] width 363 height 29
click at [670, 454] on textarea "Extract the customer's medical history - if the customer has mentioned about an…" at bounding box center [728, 516] width 363 height 202
click at [810, 644] on button "Cancel" at bounding box center [824, 658] width 61 height 29
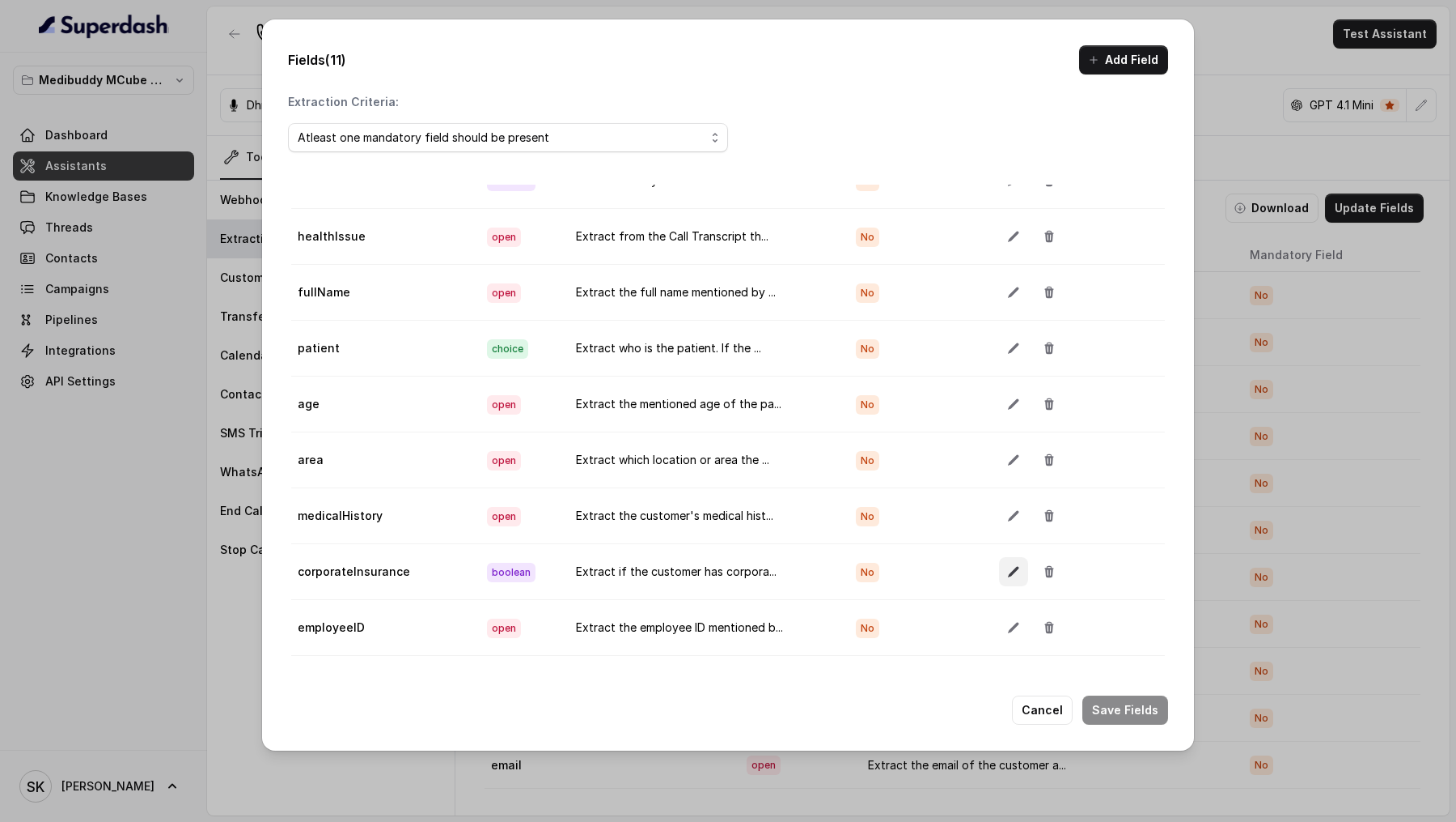
click at [1007, 565] on icon "button" at bounding box center [1014, 572] width 13 height 13
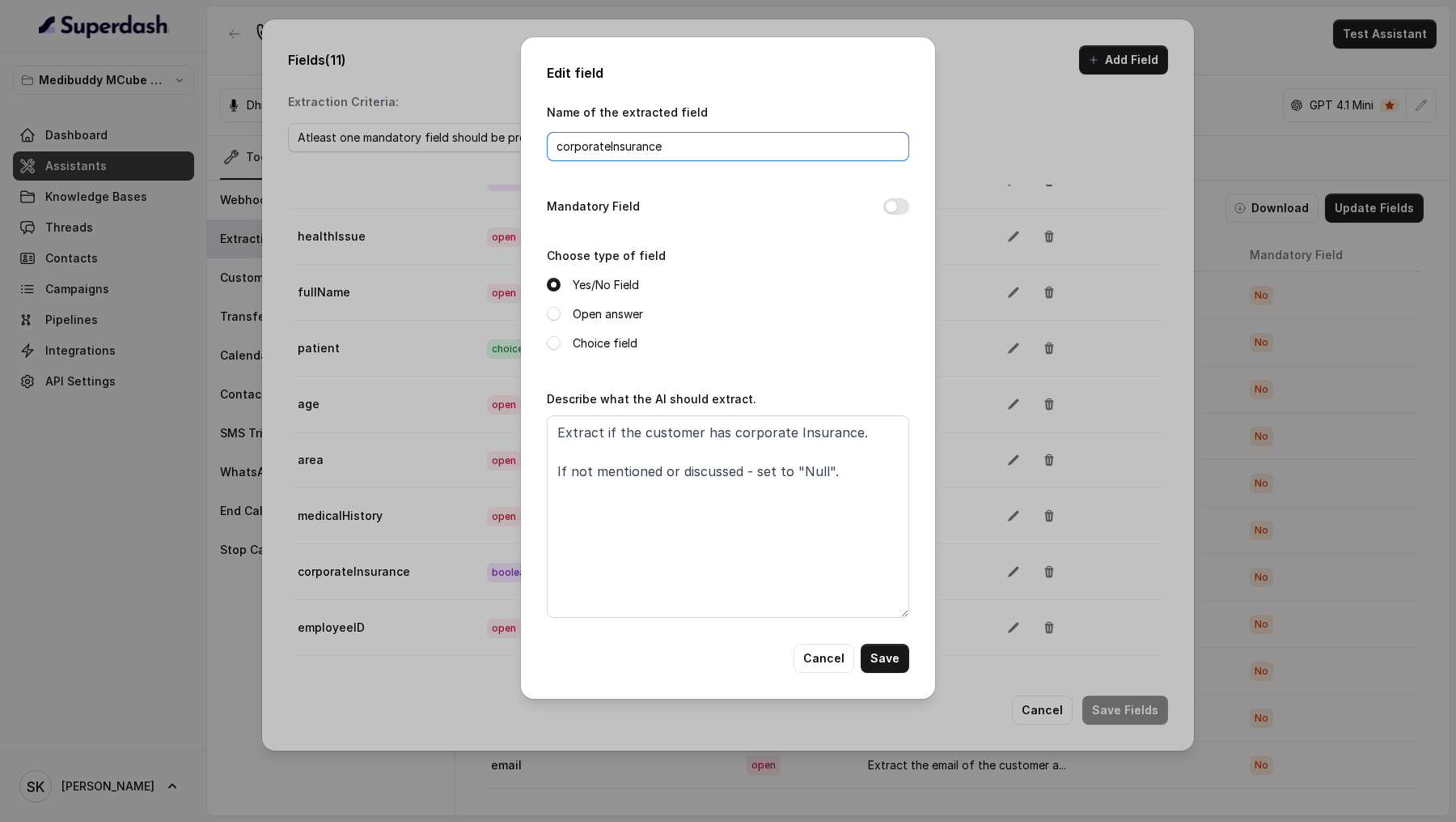
click at [684, 145] on input "corporateInsurance" at bounding box center [728, 146] width 363 height 29
click at [688, 448] on textarea "Extract if the customer has corporate Insurance. If not mentioned or discussed …" at bounding box center [728, 516] width 363 height 202
click at [822, 658] on button "Cancel" at bounding box center [824, 658] width 61 height 29
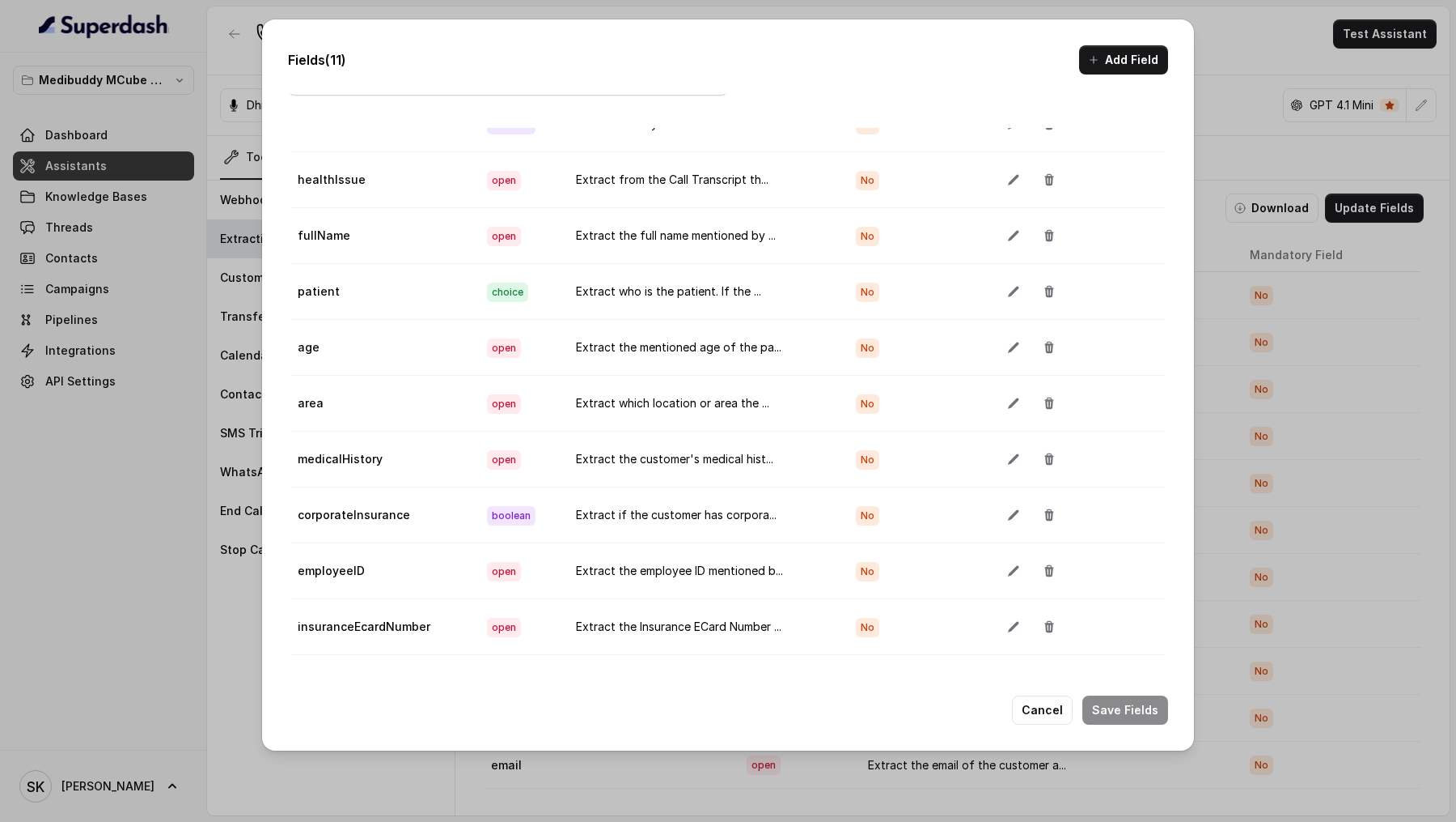
scroll to position [90, 0]
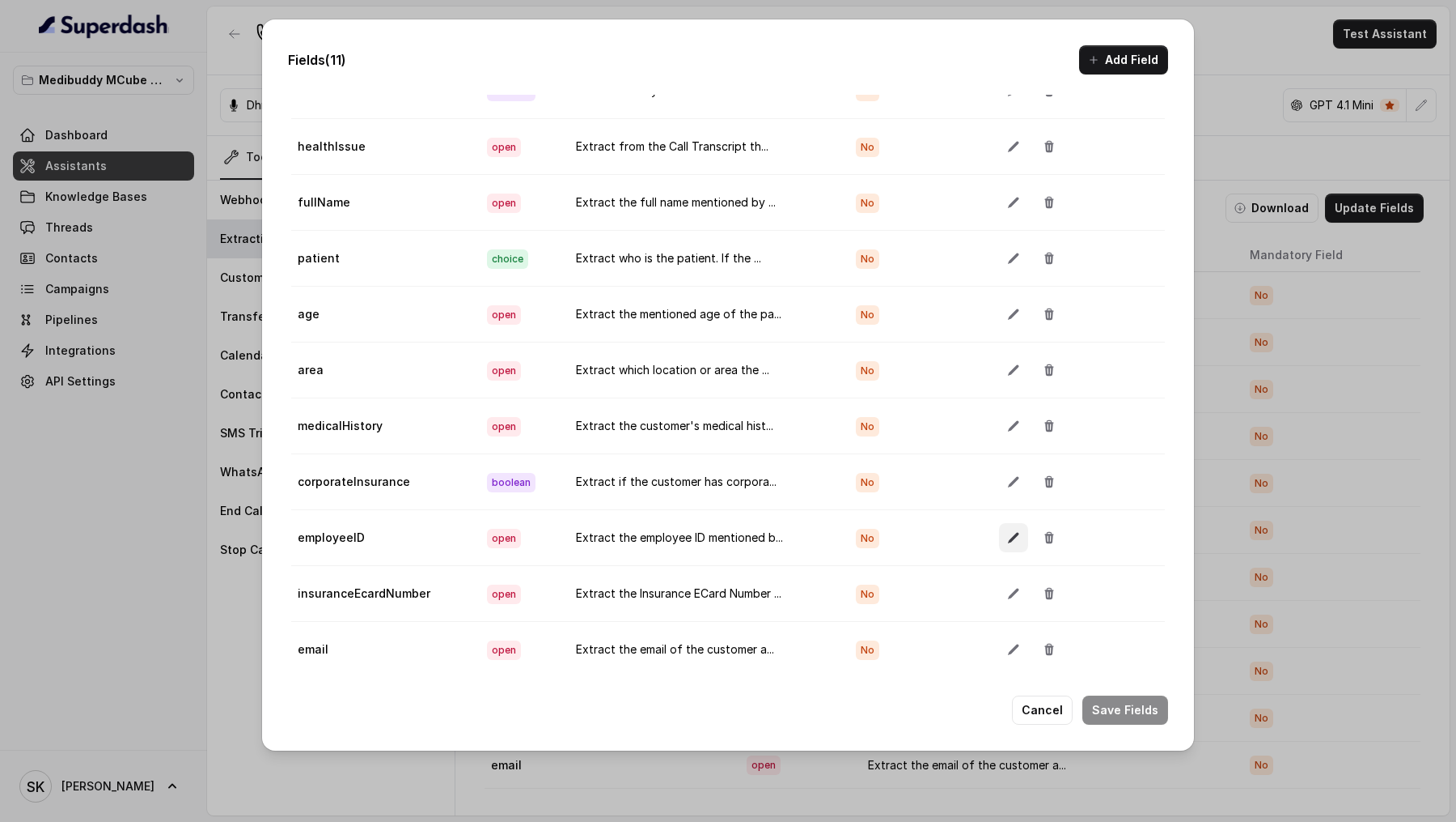
click at [1008, 531] on icon "button" at bounding box center [1014, 538] width 13 height 13
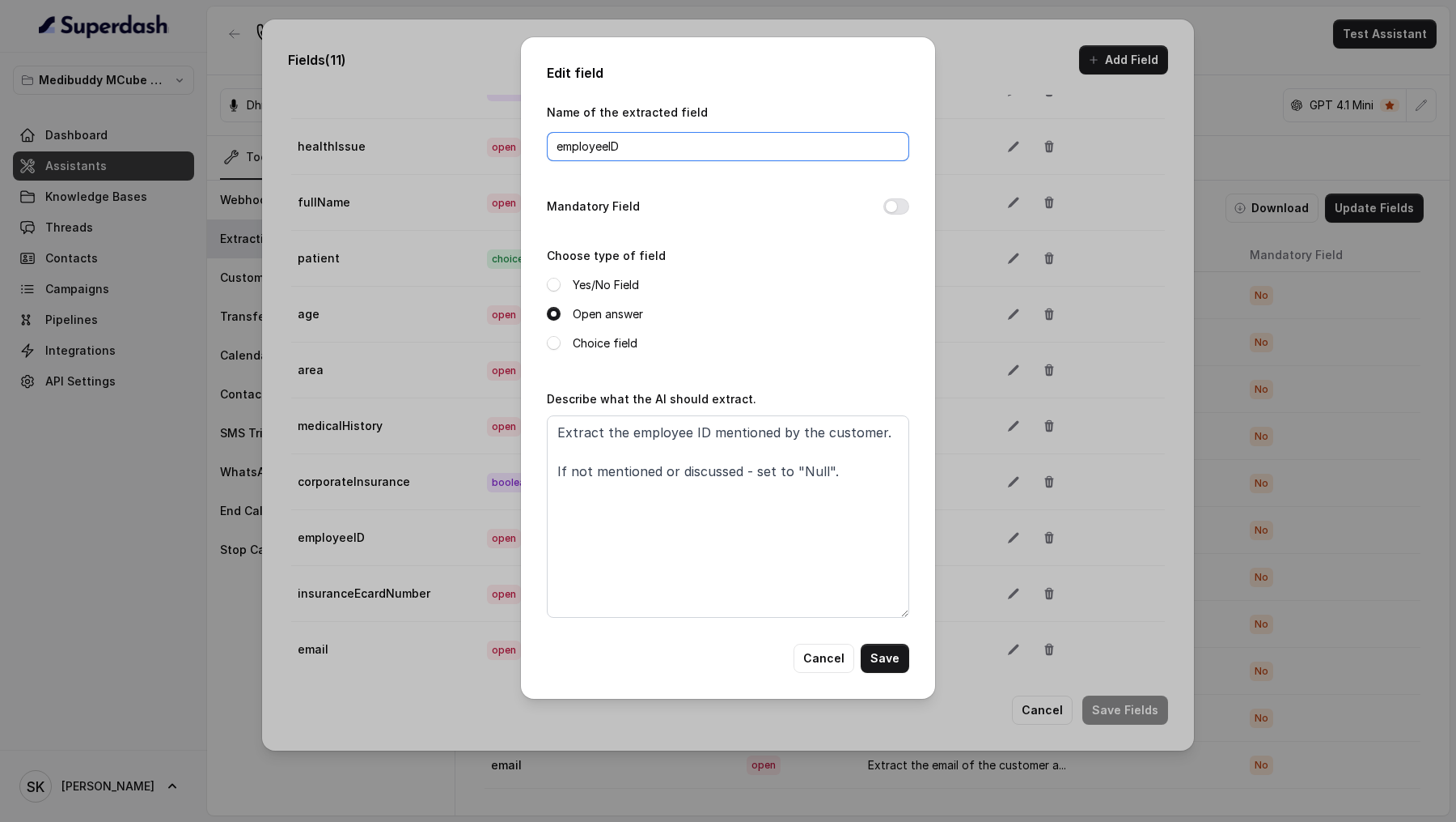
click at [757, 151] on input "employeeID" at bounding box center [728, 146] width 363 height 29
click at [809, 452] on textarea "Extract the employee ID mentioned by the customer. If not mentioned or discusse…" at bounding box center [728, 516] width 363 height 202
click at [822, 658] on button "Cancel" at bounding box center [824, 658] width 61 height 29
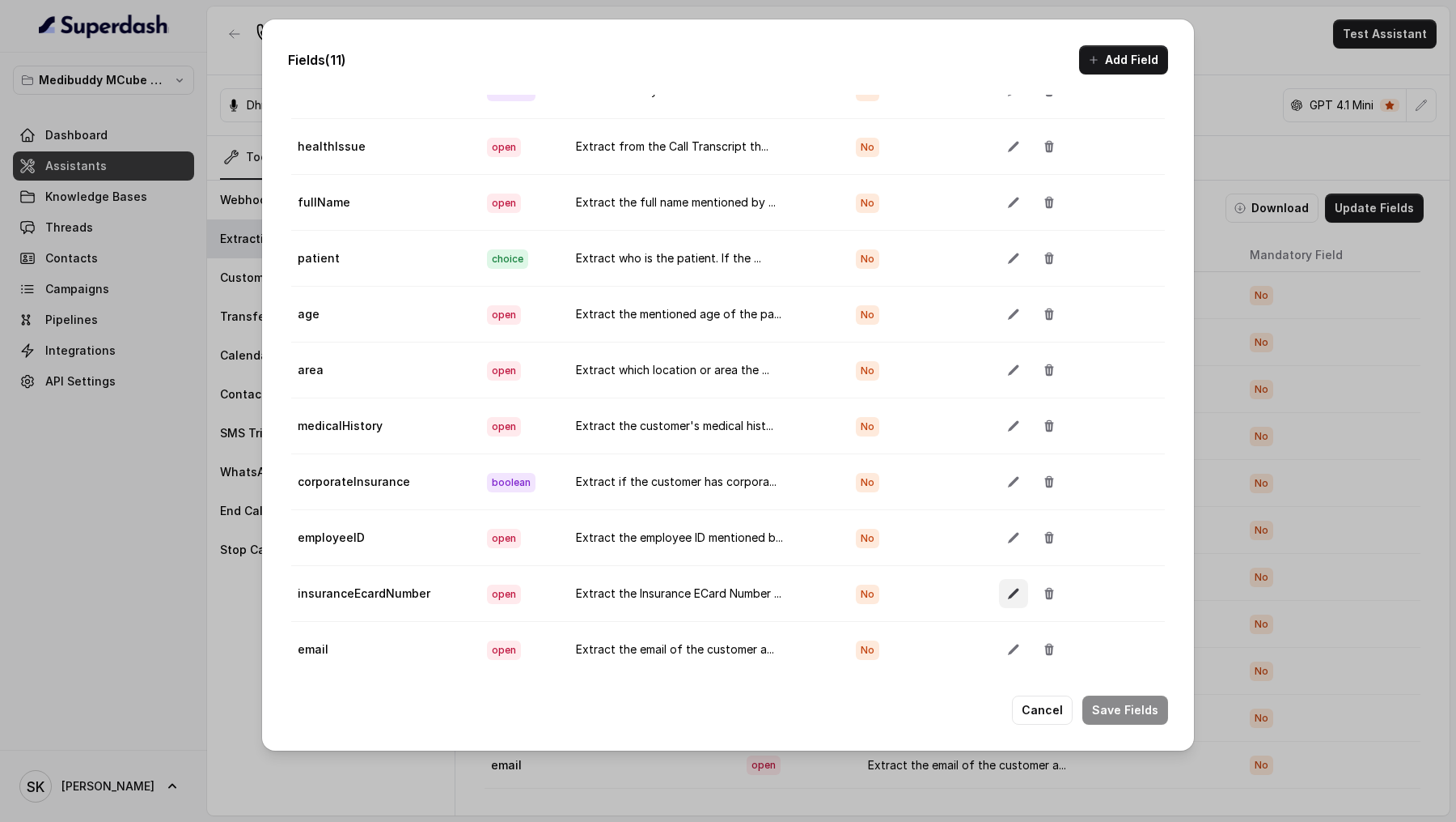
click at [1009, 578] on button "button" at bounding box center [1014, 592] width 29 height 29
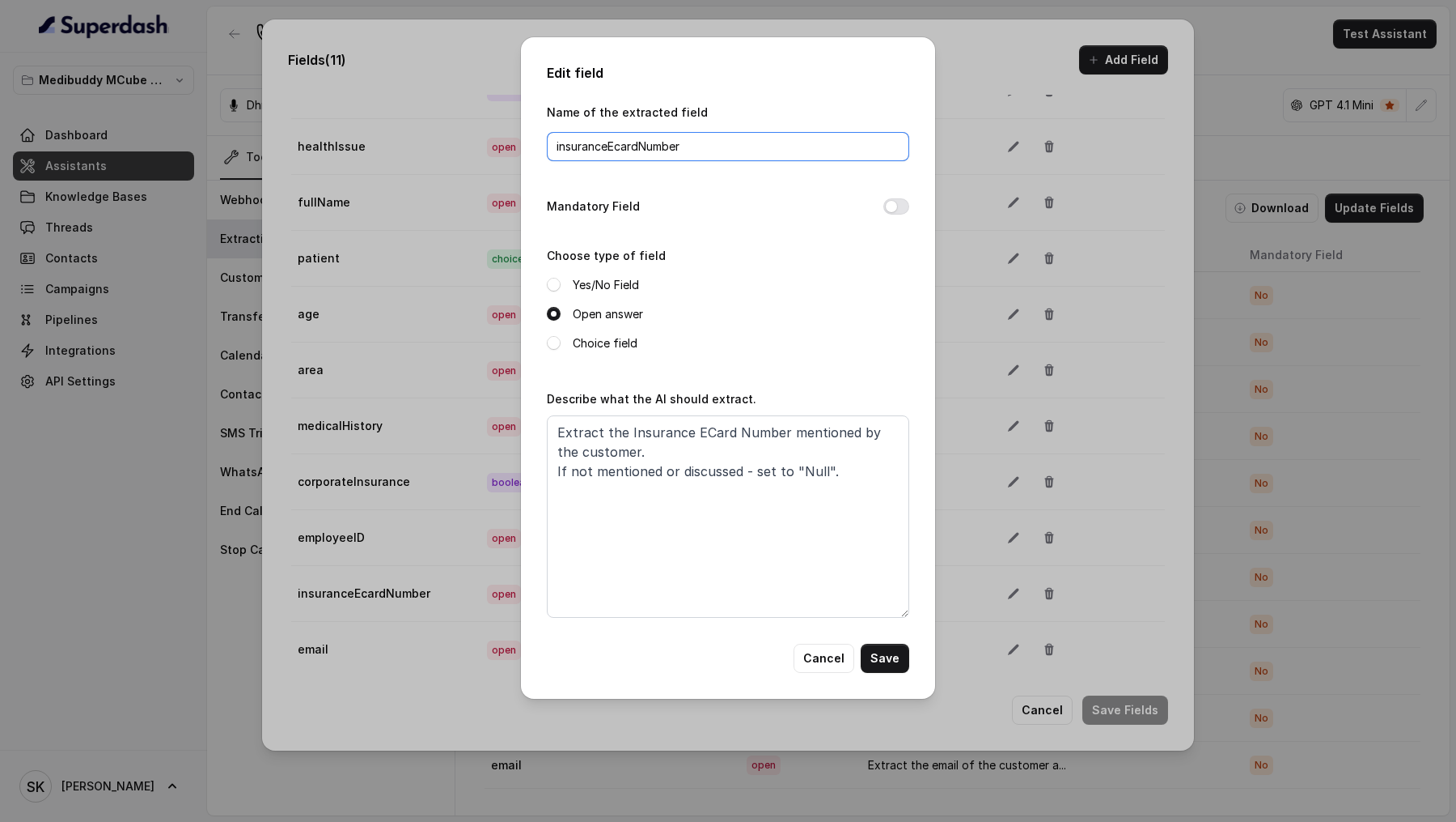
click at [721, 157] on input "insuranceEcardNumber" at bounding box center [728, 146] width 363 height 29
click at [736, 436] on textarea "Extract the Insurance ECard Number mentioned by the customer. If not mentioned …" at bounding box center [728, 516] width 363 height 202
click at [824, 656] on button "Cancel" at bounding box center [824, 658] width 61 height 29
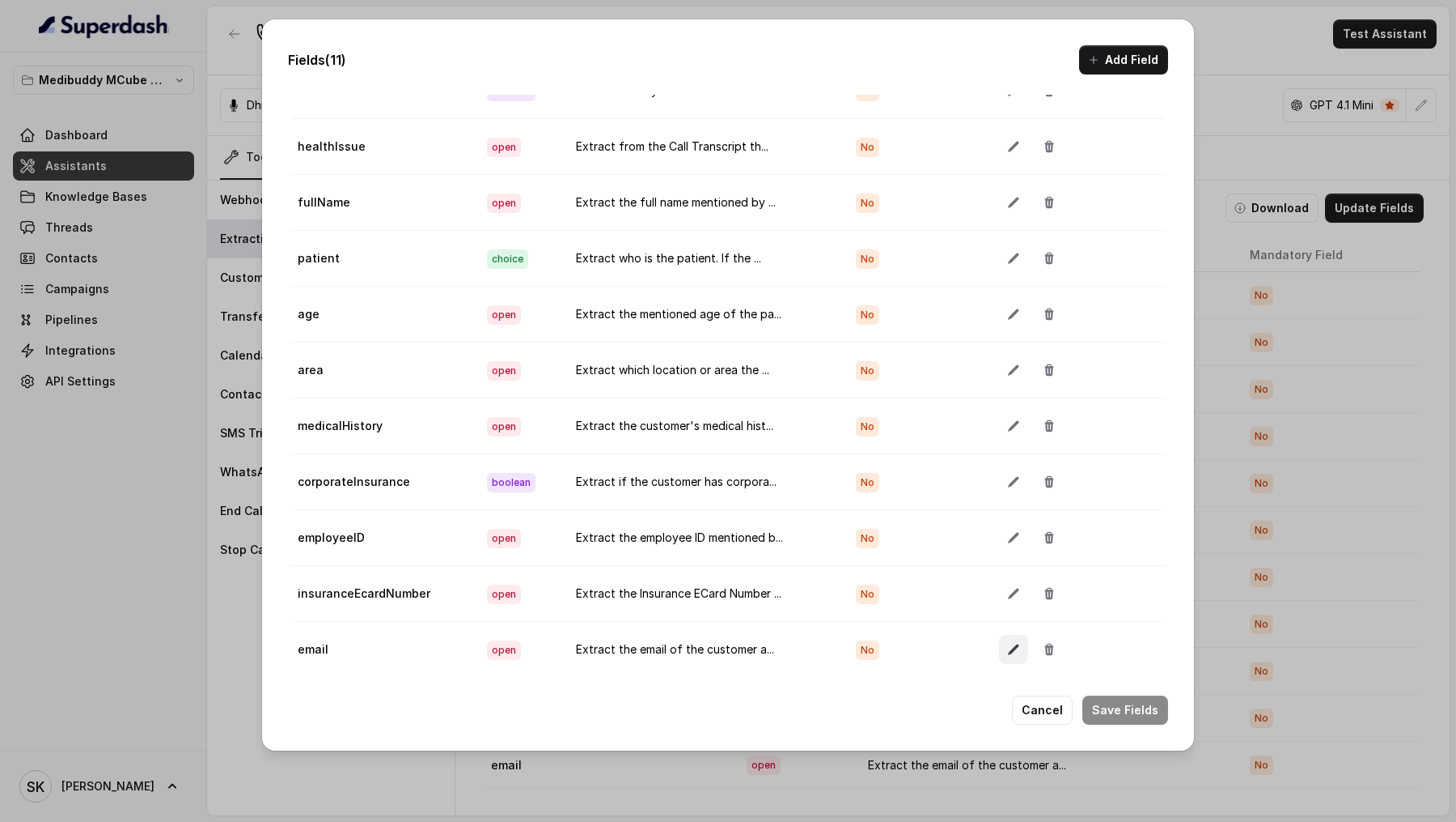
click at [1001, 647] on button "button" at bounding box center [1014, 649] width 29 height 29
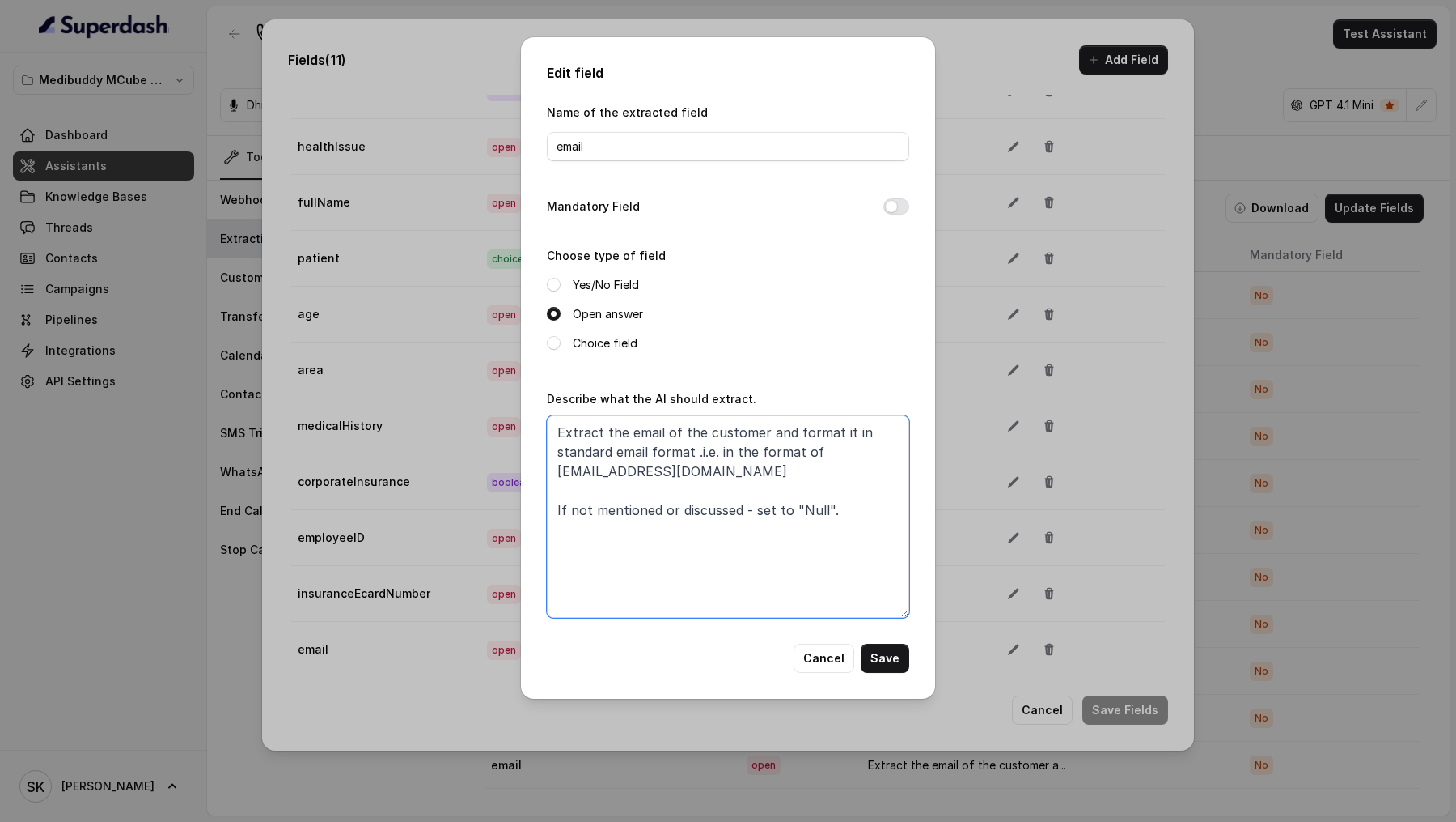
click at [884, 507] on textarea "Extract the email of the customer and format it in standard email format .i.e. …" at bounding box center [728, 516] width 363 height 202
click at [810, 655] on button "Cancel" at bounding box center [824, 658] width 61 height 29
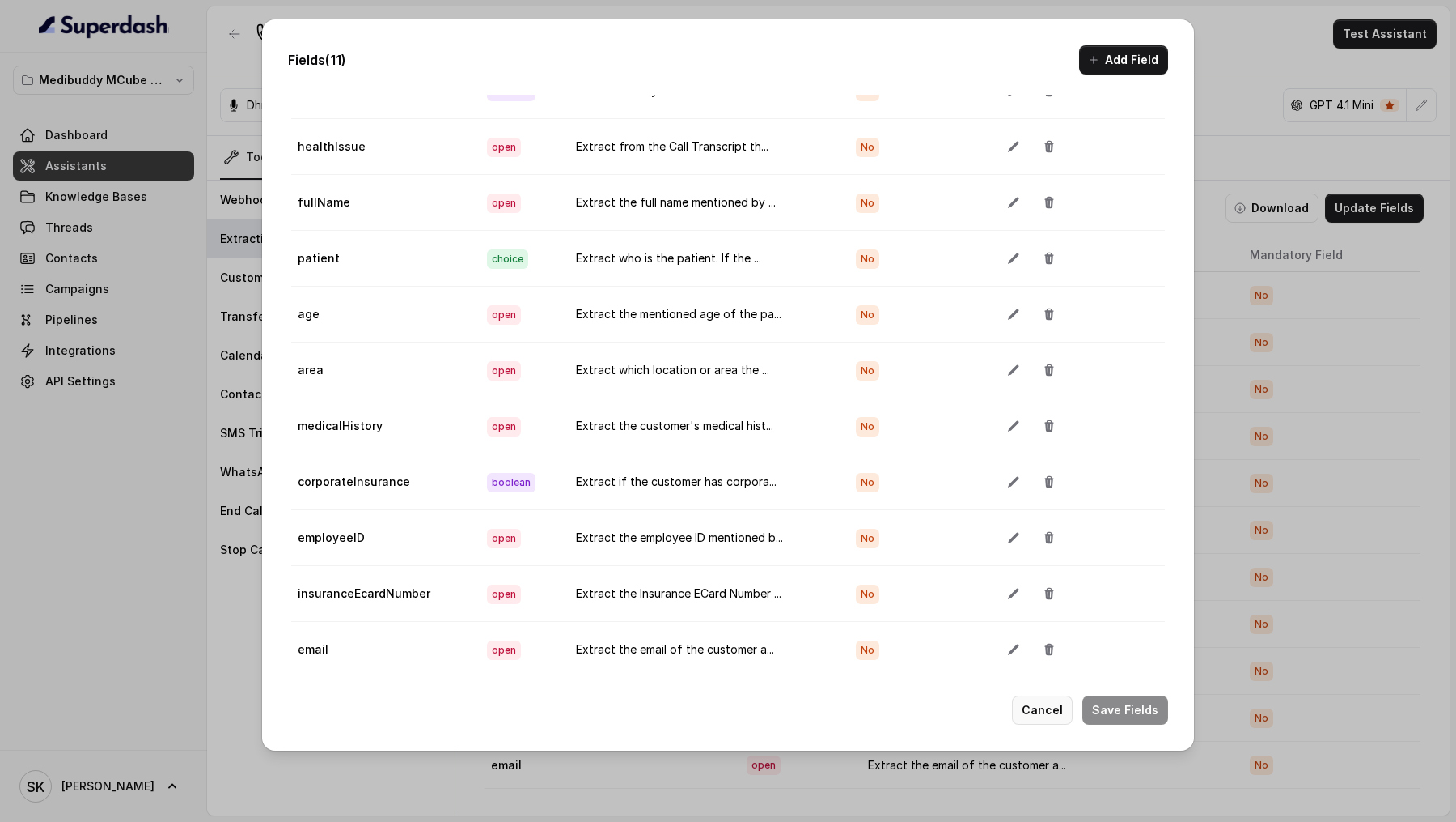
click at [1052, 701] on button "Cancel" at bounding box center [1042, 710] width 61 height 29
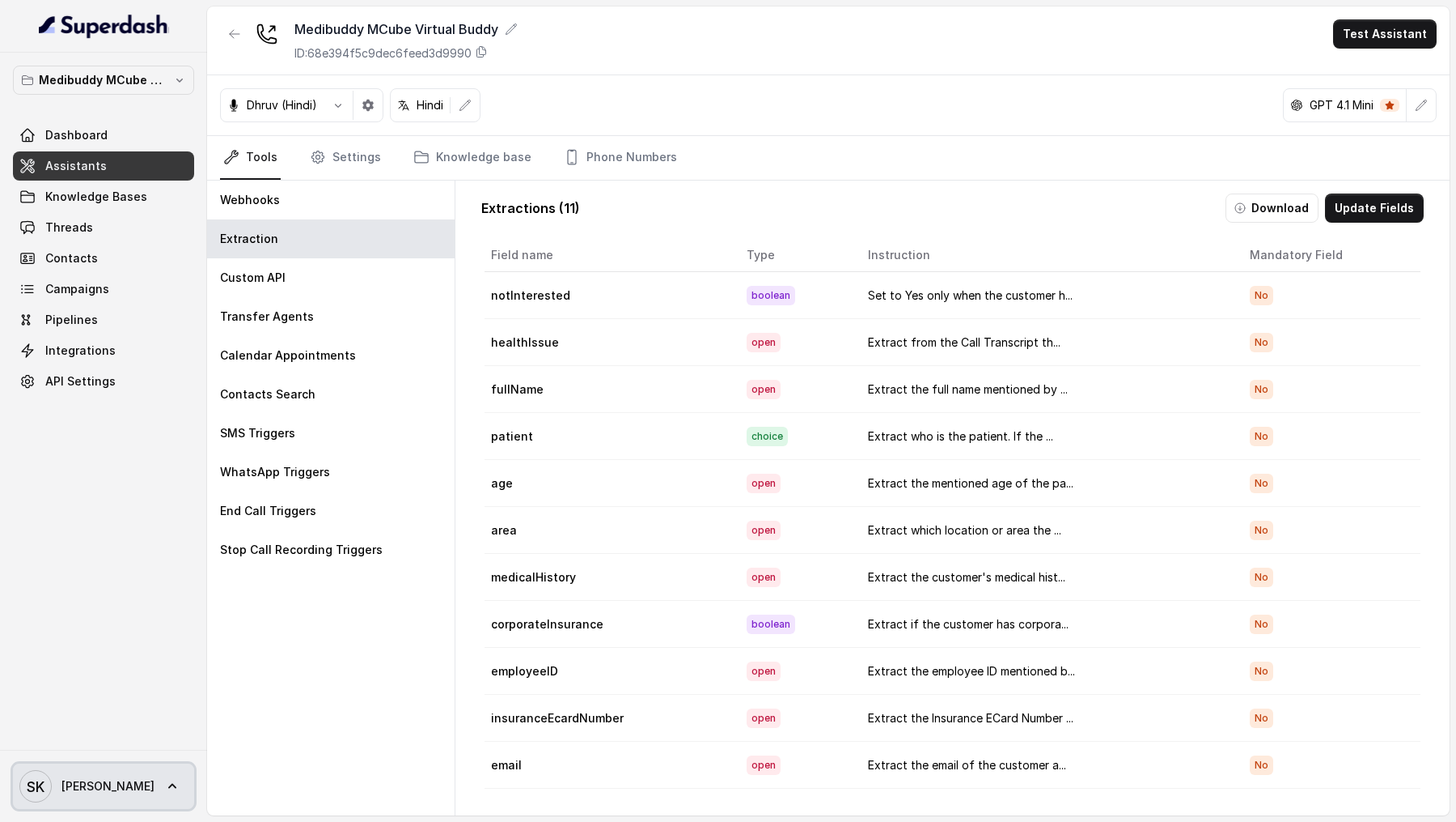
click at [37, 791] on text "SK" at bounding box center [35, 786] width 18 height 17
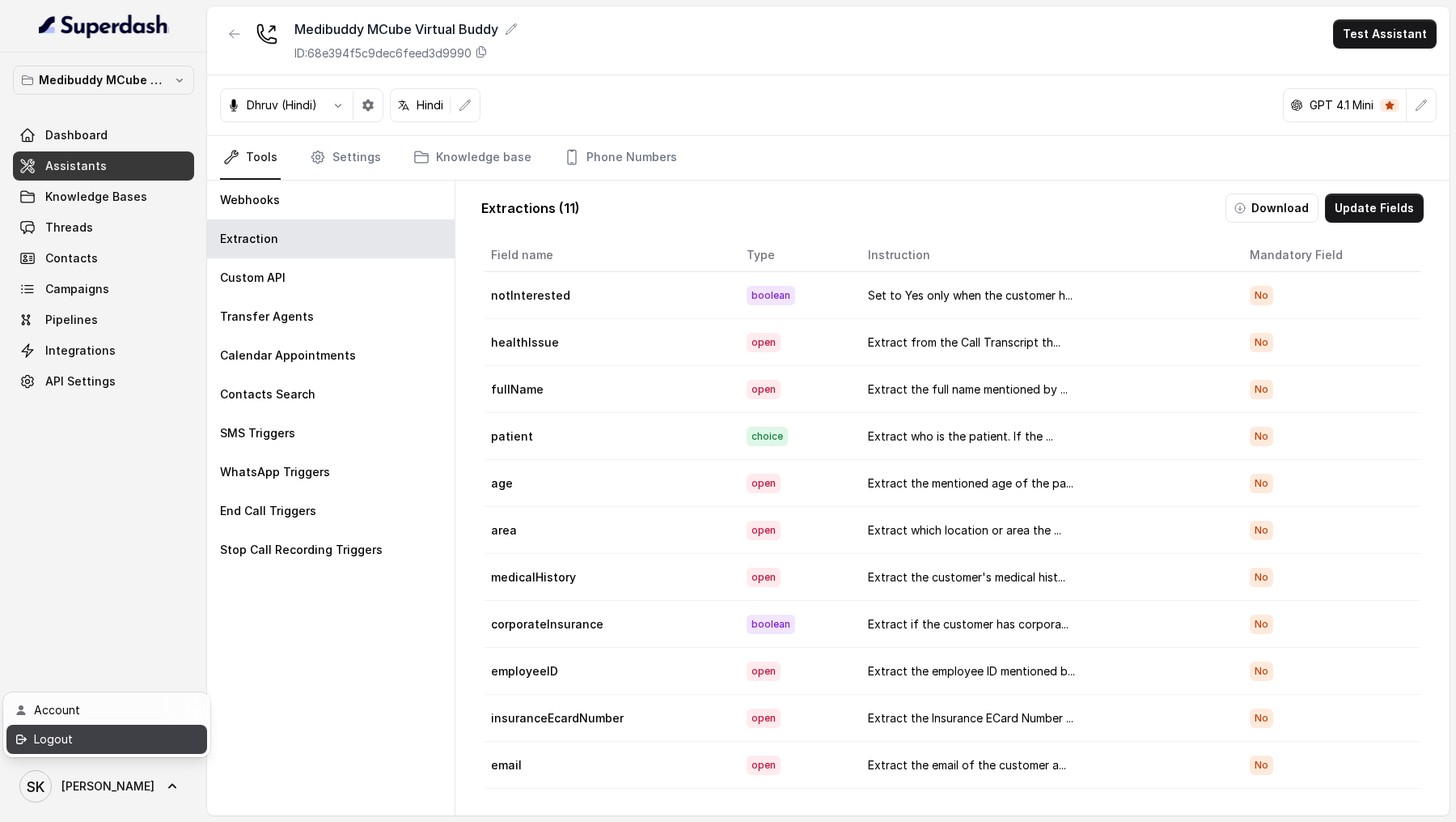
click at [113, 732] on div "Logout" at bounding box center [102, 739] width 138 height 20
